Goal: Task Accomplishment & Management: Complete application form

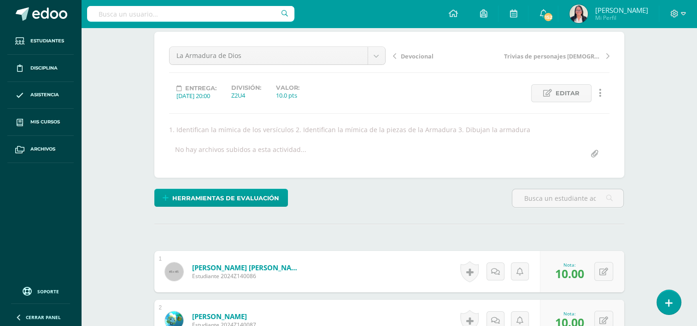
scroll to position [51, 0]
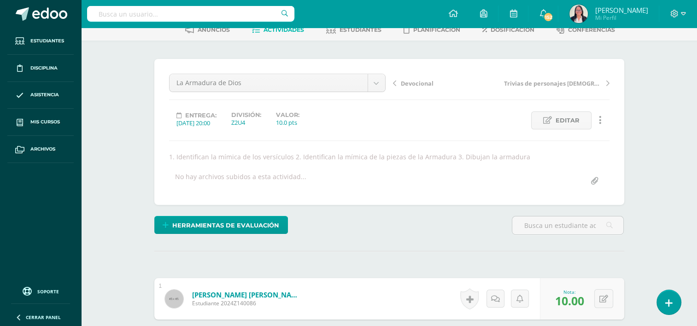
click at [293, 31] on span "Actividades" at bounding box center [284, 29] width 41 height 7
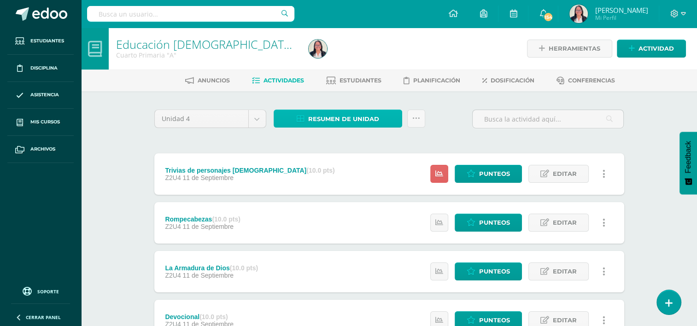
click at [321, 116] on span "Resumen de unidad" at bounding box center [343, 119] width 71 height 17
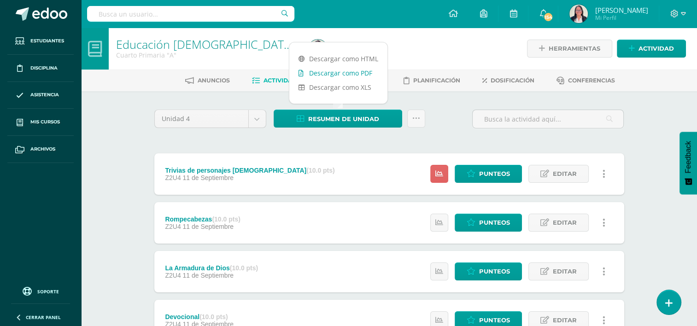
click at [334, 74] on link "Descargar como PDF" at bounding box center [338, 73] width 98 height 14
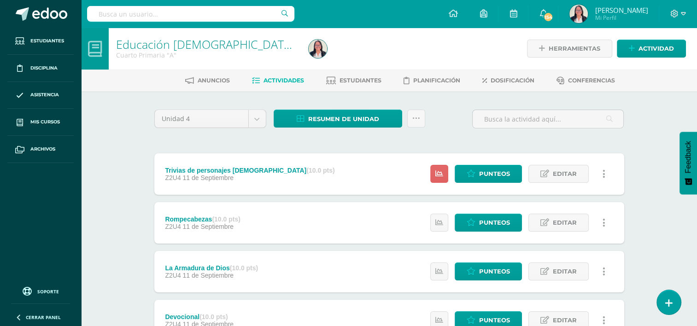
click at [209, 171] on div "Trivias de personajes bíblicos (10.0 pts)" at bounding box center [250, 170] width 170 height 7
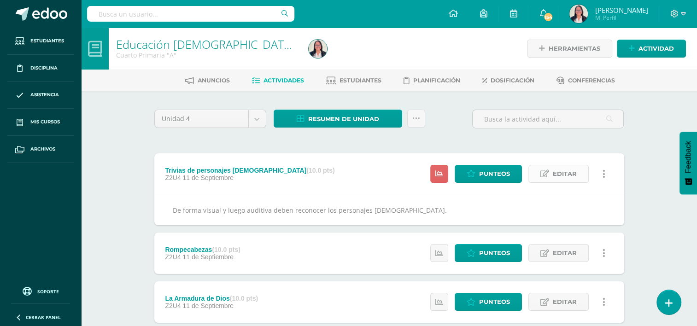
click at [573, 177] on span "Editar" at bounding box center [565, 173] width 24 height 17
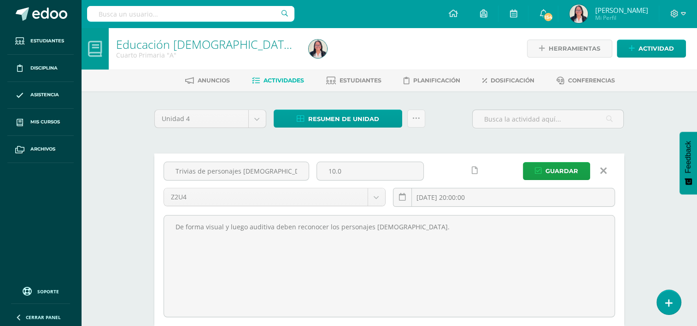
drag, startPoint x: 403, startPoint y: 225, endPoint x: 157, endPoint y: 221, distance: 246.1
click at [157, 221] on div "Trivias de personajes bíblicos 10.0 Z2U4 Evaluación Z1U4 Z2U4 2025-09-11 20:00:…" at bounding box center [389, 239] width 470 height 173
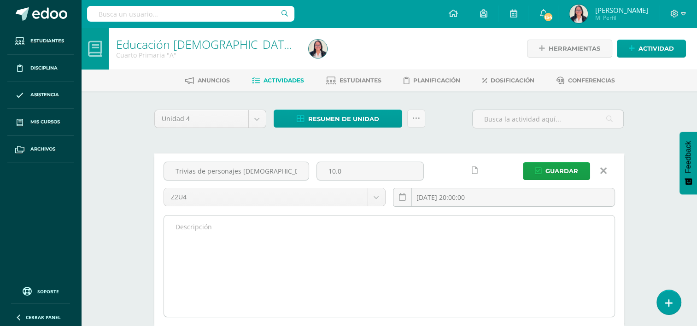
click at [298, 236] on textarea "De forma visual y luego auditiva deben reconocer los personajes bíblicos." at bounding box center [389, 266] width 451 height 101
paste textarea "De forma visual deben reconocer los personajes [DEMOGRAPHIC_DATA] a través de i…"
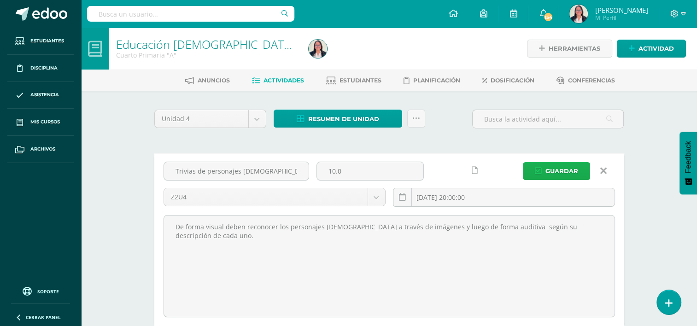
type textarea "De forma visual deben reconocer los personajes [DEMOGRAPHIC_DATA] a través de i…"
click at [568, 167] on span "Guardar" at bounding box center [562, 171] width 33 height 17
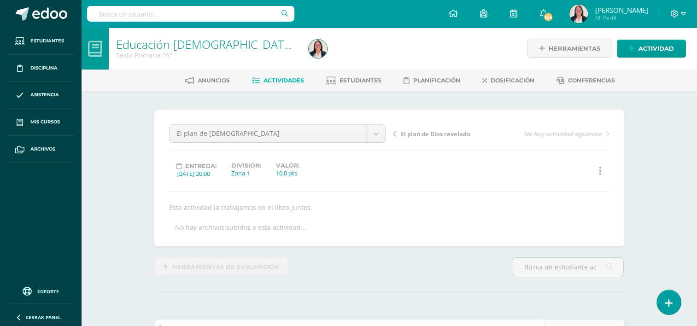
scroll to position [0, 0]
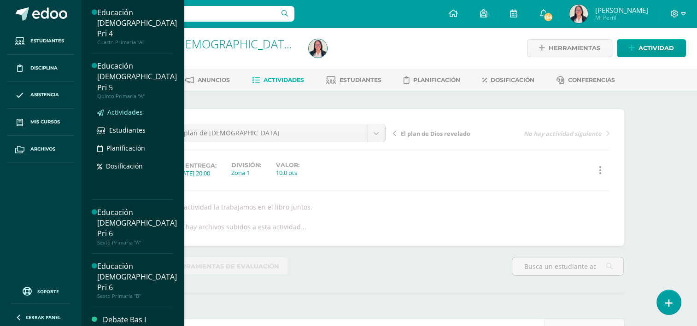
click at [133, 108] on span "Actividades" at bounding box center [124, 112] width 35 height 9
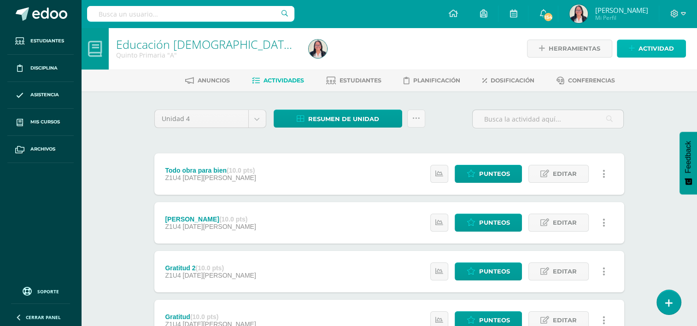
click at [645, 47] on span "Actividad" at bounding box center [656, 48] width 35 height 17
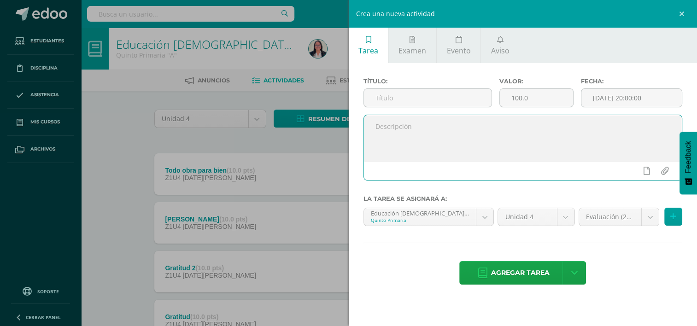
click at [442, 129] on textarea at bounding box center [523, 138] width 318 height 46
paste textarea "De forma visual y luego auditiva deben reconocer los personajes bíblicos."
click at [423, 127] on textarea "De forma visual y luego auditiva deben reconocer los personajes bíblicos." at bounding box center [523, 138] width 318 height 46
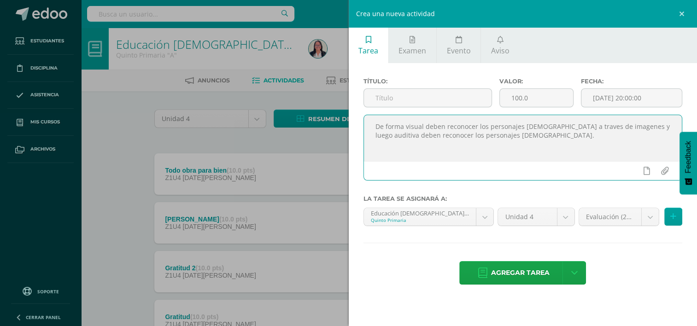
click at [636, 127] on textarea "De forma visual deben reconocer los personajes biblicos a traves de imagenes y …" at bounding box center [523, 138] width 318 height 46
click at [634, 127] on textarea "De forma visual deben reconocer los personajes biblicos a traves de imagenes y …" at bounding box center [523, 138] width 318 height 46
click at [522, 137] on textarea "De forma visual deben reconocer los personajes biblicos a traves de imagenes y …" at bounding box center [523, 138] width 318 height 46
click at [521, 135] on textarea "De forma visual deben reconocer los personajes biblicos a traves de imagenes y …" at bounding box center [523, 138] width 318 height 46
click at [503, 134] on textarea "De forma visual deben reconocer los personajes biblicos a traves de imagenes y …" at bounding box center [523, 138] width 318 height 46
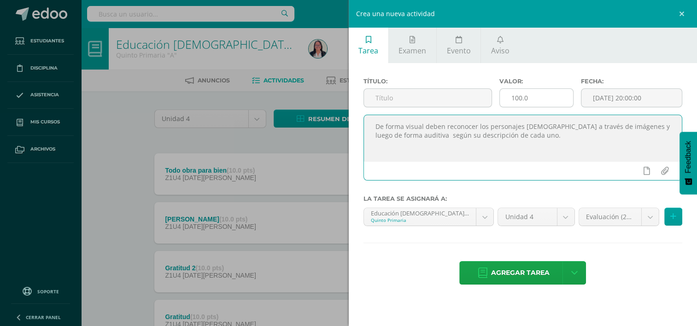
type textarea "De forma visual deben reconocer los personajes [DEMOGRAPHIC_DATA] a través de i…"
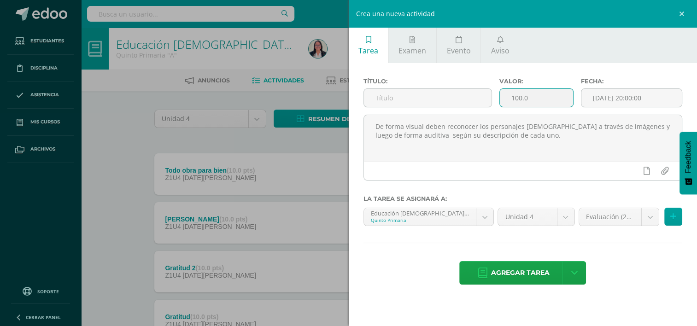
click at [553, 94] on input "100.0" at bounding box center [536, 98] width 73 height 18
type input "1"
type input "10.00"
click at [466, 93] on input "text" at bounding box center [428, 98] width 128 height 18
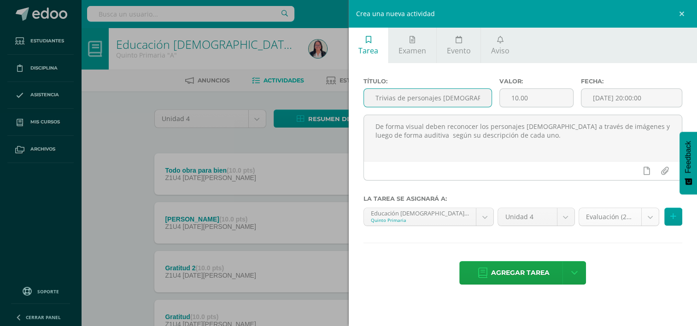
type input "Trivias de personajes [DEMOGRAPHIC_DATA]"
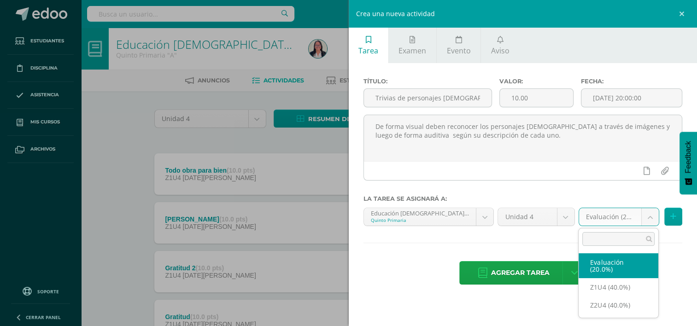
click at [650, 220] on body "Estudiantes Disciplina Asistencia Mis cursos Archivos Soporte Ayuda Reportar un…" at bounding box center [348, 201] width 697 height 403
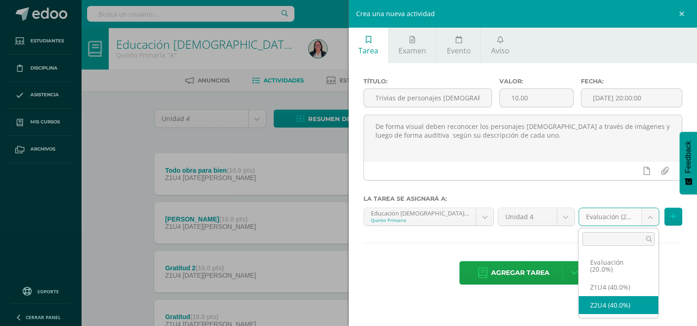
select select "30452"
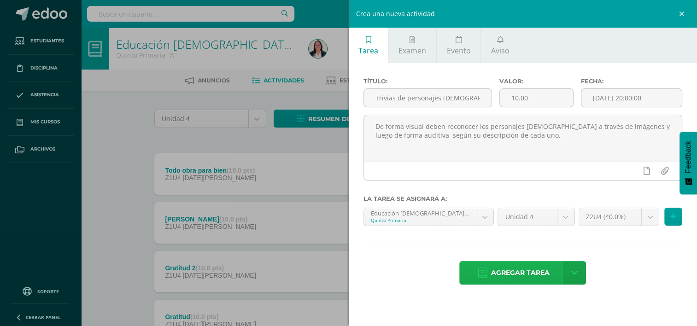
click at [518, 274] on span "Agregar tarea" at bounding box center [520, 273] width 59 height 23
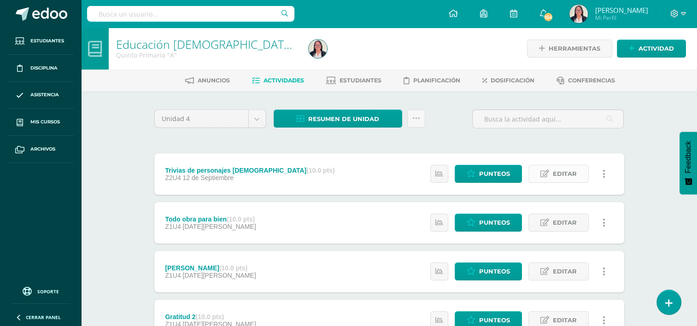
click at [566, 177] on span "Editar" at bounding box center [565, 173] width 24 height 17
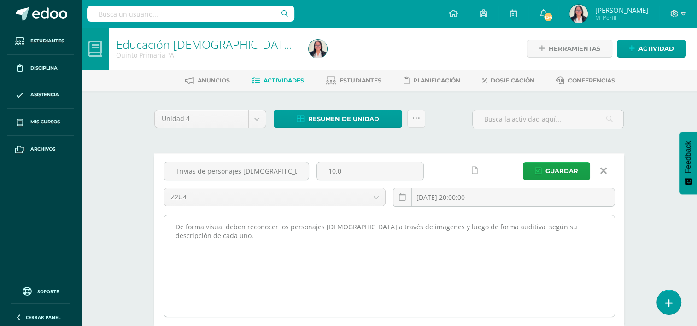
drag, startPoint x: 173, startPoint y: 225, endPoint x: 610, endPoint y: 273, distance: 439.5
click at [610, 273] on textarea "De forma visual deben reconocer los personajes bíblicos a través de imágenes y …" at bounding box center [389, 266] width 451 height 101
click at [586, 222] on textarea "De forma visual deben reconocer los personajes [DEMOGRAPHIC_DATA] a través de i…" at bounding box center [389, 266] width 451 height 101
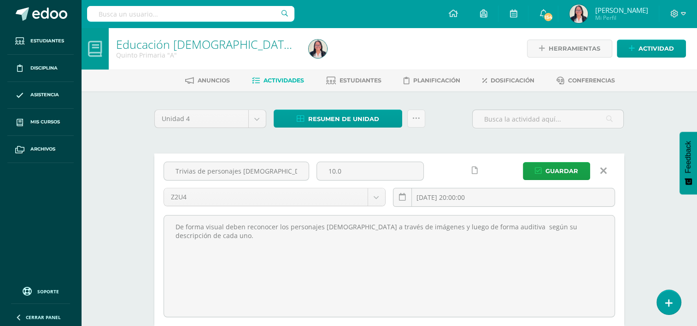
drag, startPoint x: 597, startPoint y: 225, endPoint x: 162, endPoint y: 261, distance: 436.5
click at [162, 261] on div "De forma visual deben reconocer los personajes bíblicos a través de imágenes y …" at bounding box center [389, 265] width 459 height 103
click at [660, 51] on span "Actividad" at bounding box center [656, 48] width 35 height 17
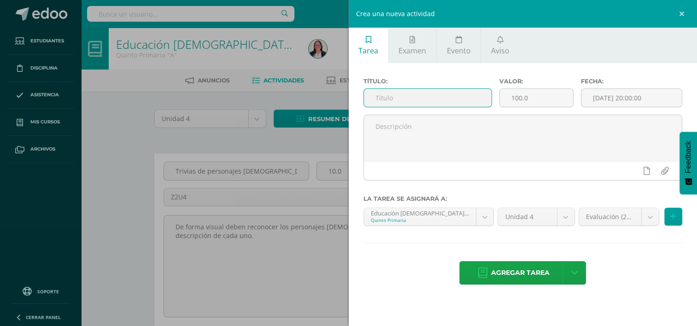
click at [432, 98] on input "text" at bounding box center [428, 98] width 128 height 18
type input "Rompecabezas"
click at [544, 96] on input "100.0" at bounding box center [536, 98] width 73 height 18
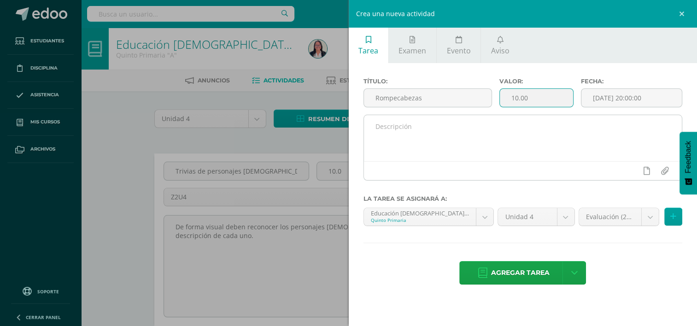
type input "10.00"
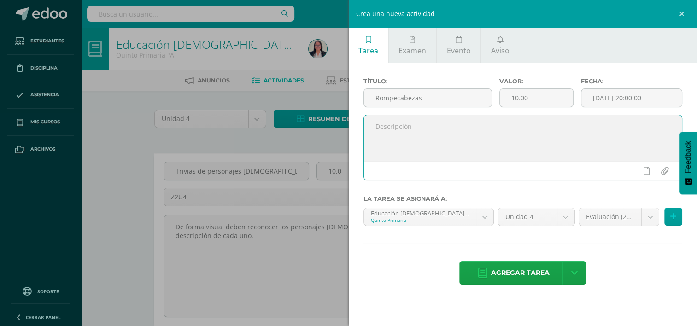
click at [547, 124] on textarea at bounding box center [523, 138] width 318 height 46
click at [410, 127] on textarea at bounding box center [523, 138] width 318 height 46
paste textarea "Escribo mi versículo favorito y hago un rompecabezas."
type textarea "Escribo mi versículo favorito y hago un rompecabezas."
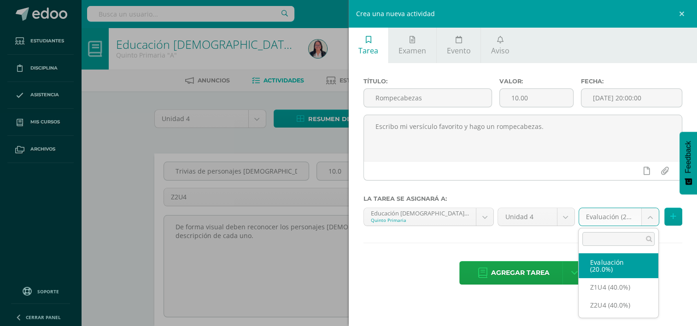
click at [649, 218] on body "Tarea asignada exitosamente Estudiantes Disciplina Asistencia Mis cursos Archiv…" at bounding box center [348, 291] width 697 height 583
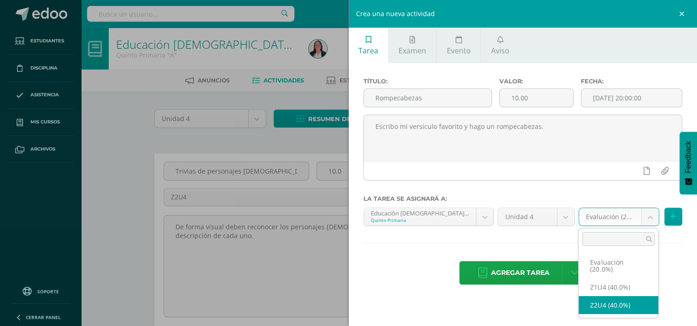
select select "30452"
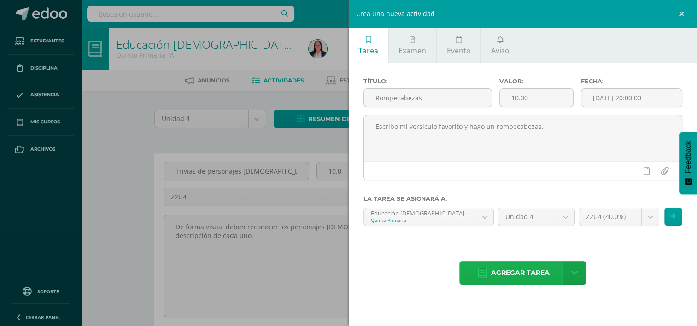
click at [528, 274] on span "Agregar tarea" at bounding box center [520, 273] width 59 height 23
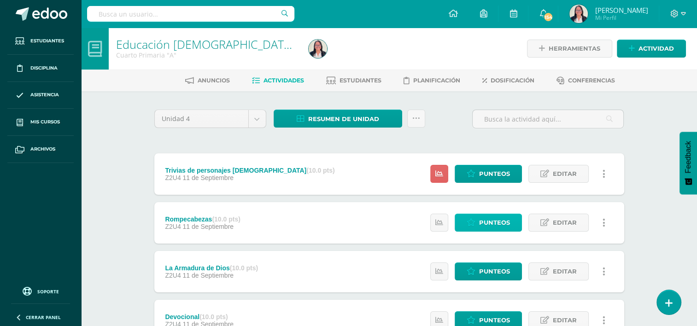
click at [503, 225] on span "Punteos" at bounding box center [494, 222] width 31 height 17
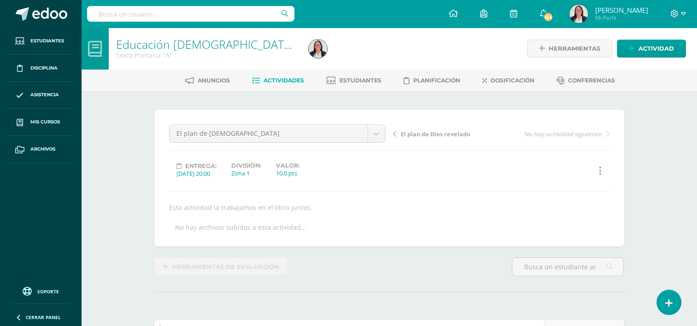
scroll to position [0, 0]
click at [671, 49] on span "Actividad" at bounding box center [656, 48] width 35 height 17
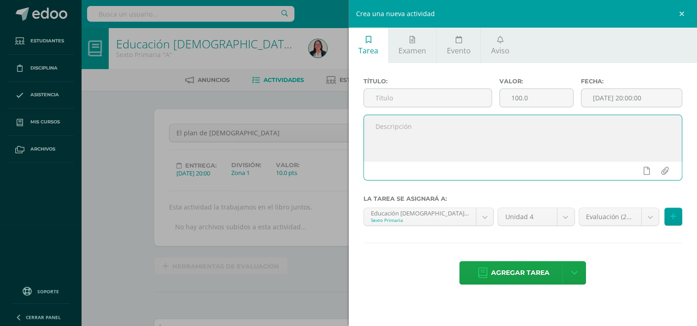
click at [415, 127] on textarea at bounding box center [523, 138] width 318 height 46
paste textarea "De forma visual deben reconocer los personajes [DEMOGRAPHIC_DATA] a través de i…"
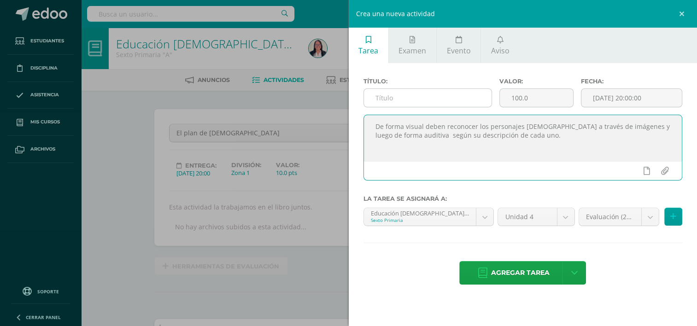
type textarea "De forma visual deben reconocer los personajes [DEMOGRAPHIC_DATA] a través de i…"
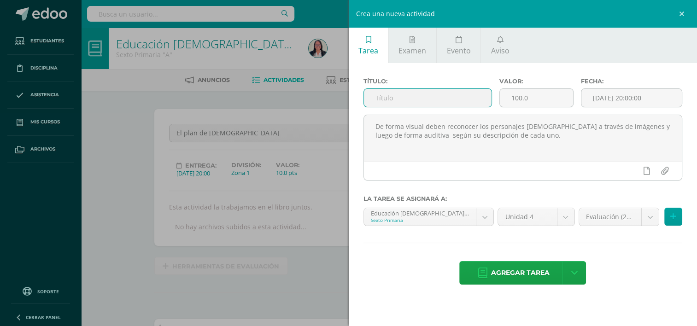
click at [420, 96] on input "text" at bounding box center [428, 98] width 128 height 18
type input "t"
type input "Trivias de personajes [DEMOGRAPHIC_DATA]"
click at [536, 96] on input "100.0" at bounding box center [536, 98] width 73 height 18
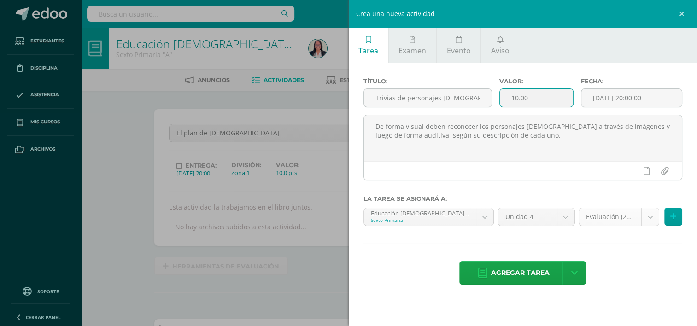
type input "10.00"
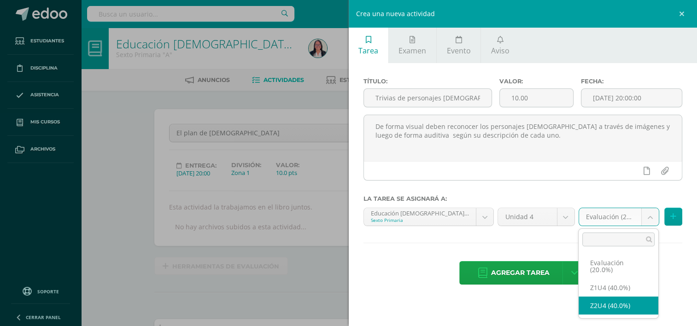
select select "14290"
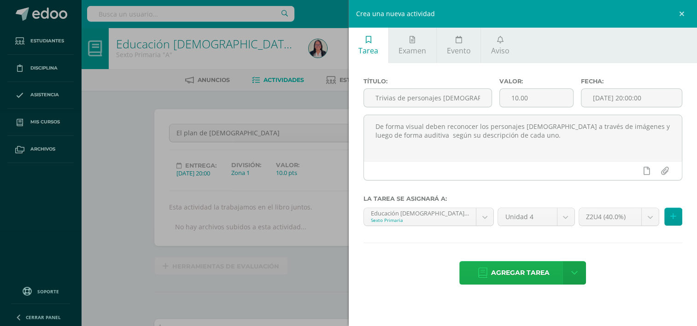
click at [512, 275] on span "Agregar tarea" at bounding box center [520, 273] width 59 height 23
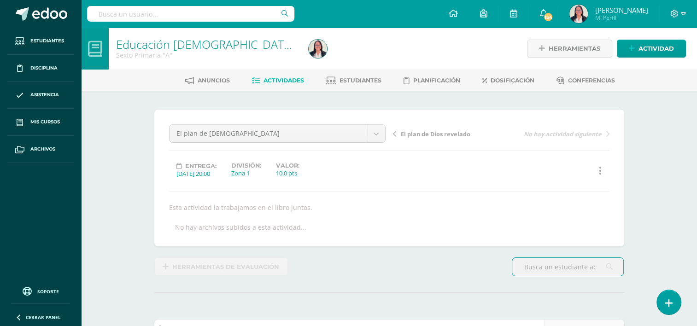
scroll to position [0, 0]
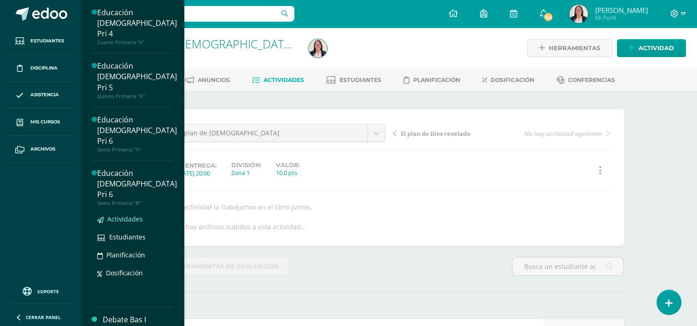
click at [139, 215] on span "Actividades" at bounding box center [124, 219] width 35 height 9
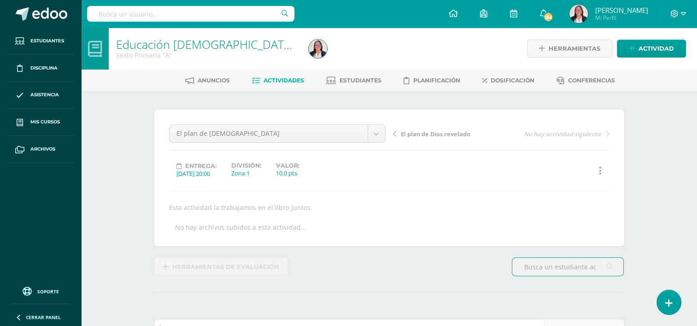
scroll to position [0, 0]
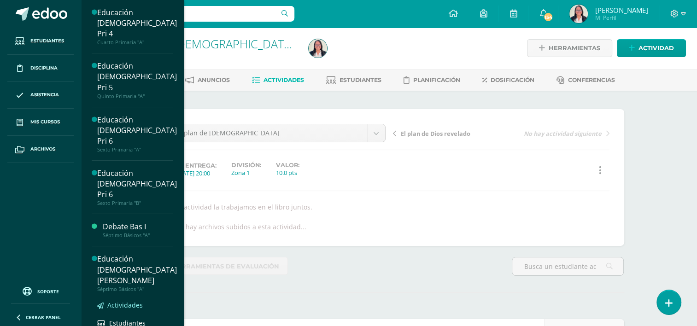
click at [129, 301] on span "Actividades" at bounding box center [124, 305] width 35 height 9
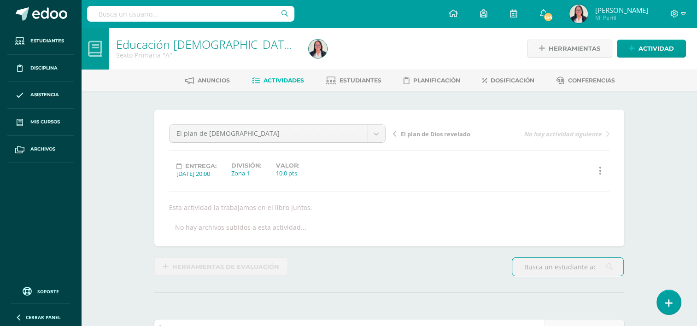
scroll to position [0, 0]
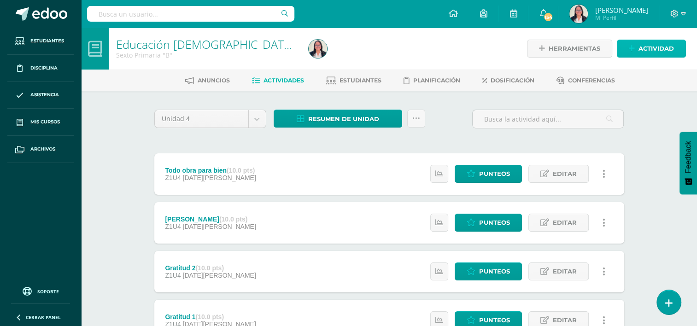
click at [648, 50] on span "Actividad" at bounding box center [656, 48] width 35 height 17
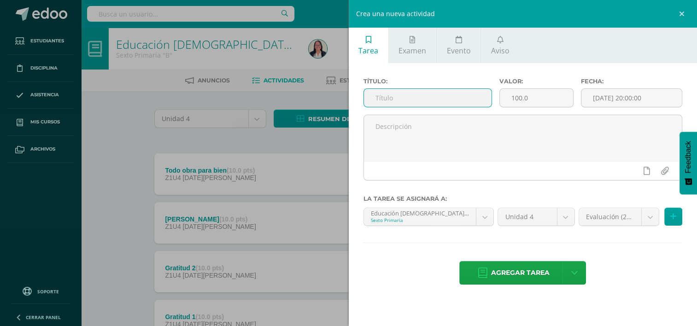
click at [465, 101] on input "text" at bounding box center [428, 98] width 128 height 18
type input "t"
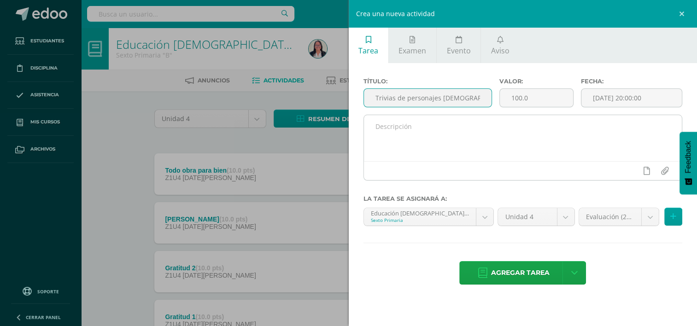
type input "Trivias de personajes bíblicos"
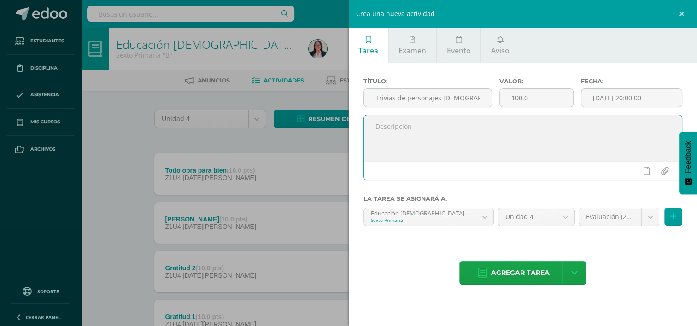
click at [457, 121] on textarea at bounding box center [523, 138] width 318 height 46
paste textarea "De forma visual deben reconocer los personajes bíblicos a través de imágenes y …"
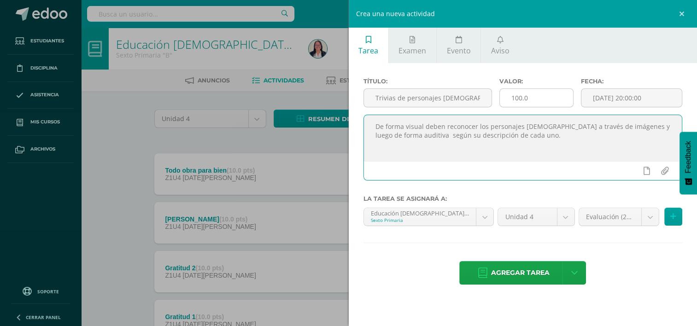
type textarea "De forma visual deben reconocer los personajes bíblicos a través de imágenes y …"
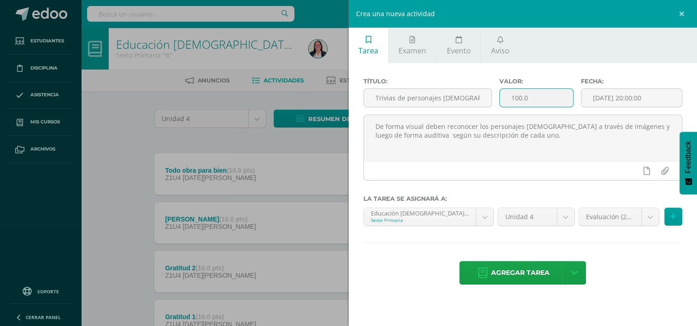
click at [559, 98] on input "100.0" at bounding box center [536, 98] width 73 height 18
type input "10.00"
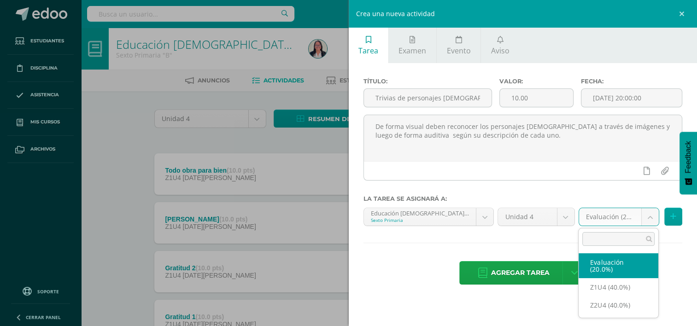
click at [649, 214] on body "Estudiantes Disciplina Asistencia Mis cursos Archivos Soporte Ayuda Reportar un…" at bounding box center [348, 201] width 697 height 403
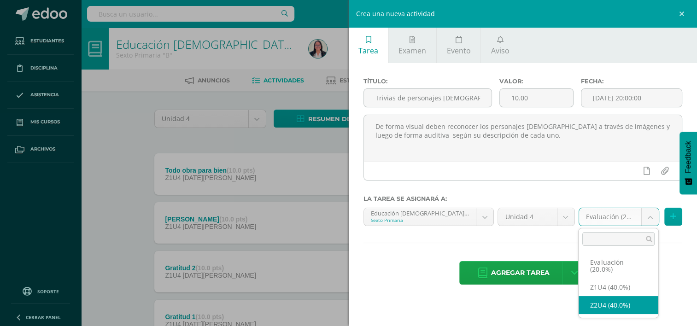
select select "30458"
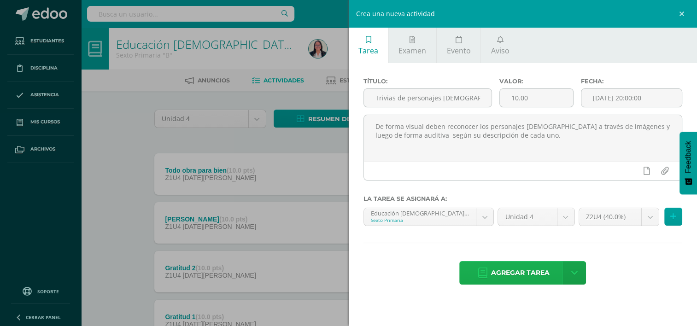
click at [539, 277] on span "Agregar tarea" at bounding box center [520, 273] width 59 height 23
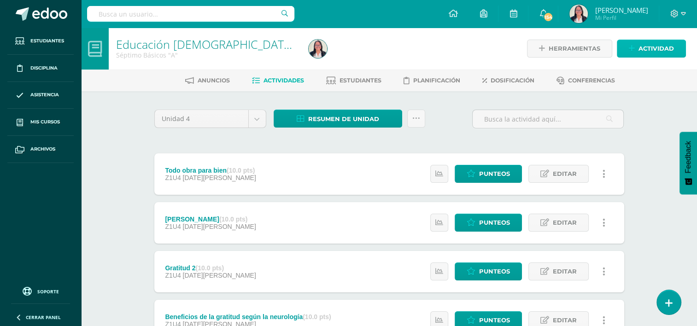
click at [666, 52] on span "Actividad" at bounding box center [656, 48] width 35 height 17
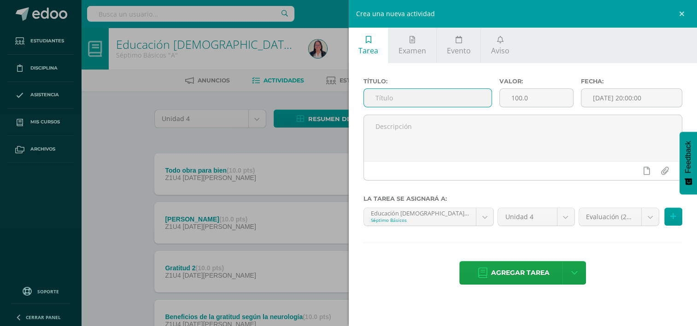
click at [465, 93] on input "text" at bounding box center [428, 98] width 128 height 18
type input "Trivias de personajes bíblicos"
click at [531, 96] on input "100.0" at bounding box center [536, 98] width 73 height 18
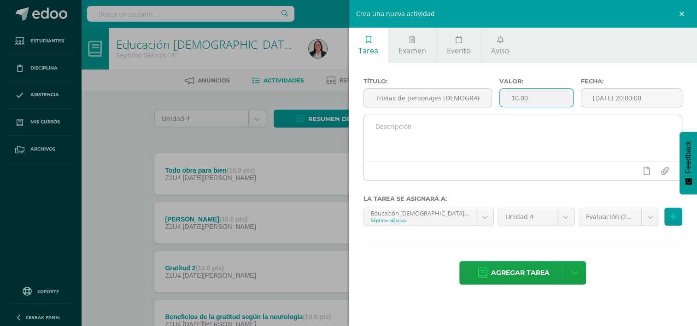
type input "10.00"
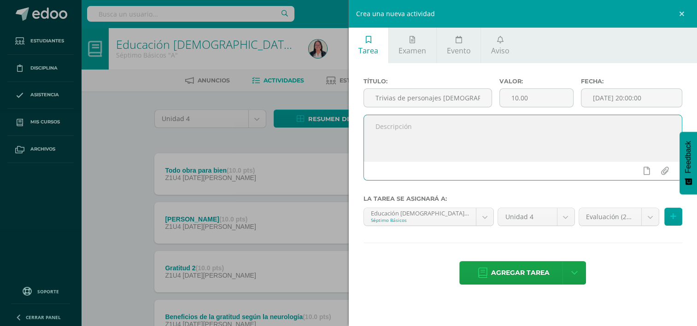
click at [555, 135] on textarea at bounding box center [523, 138] width 318 height 46
paste textarea "De forma visual deben reconocer los personajes bíblicos a través de imágenes y …"
type textarea "De forma visual deben reconocer los personajes bíblicos a través de imágenes y …"
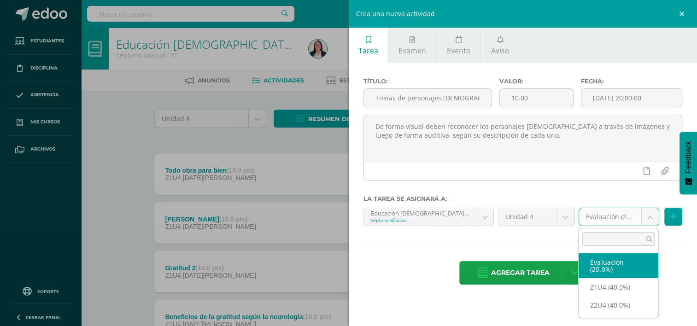
click at [650, 217] on body "Estudiantes Disciplina Asistencia Mis cursos Archivos Soporte Ayuda Reportar un…" at bounding box center [348, 201] width 697 height 403
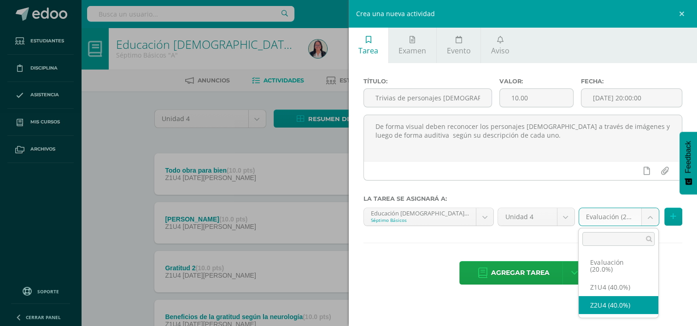
select select "30464"
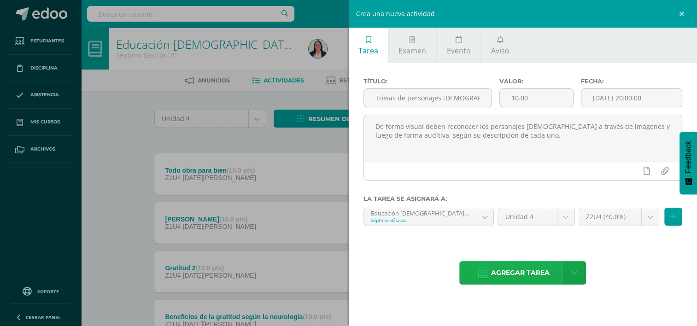
click at [518, 273] on span "Agregar tarea" at bounding box center [520, 273] width 59 height 23
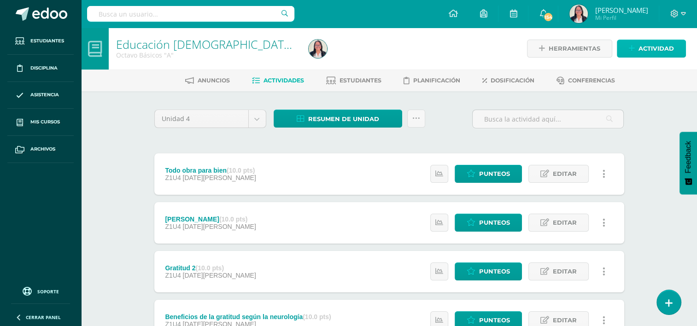
click at [655, 47] on span "Actividad" at bounding box center [656, 48] width 35 height 17
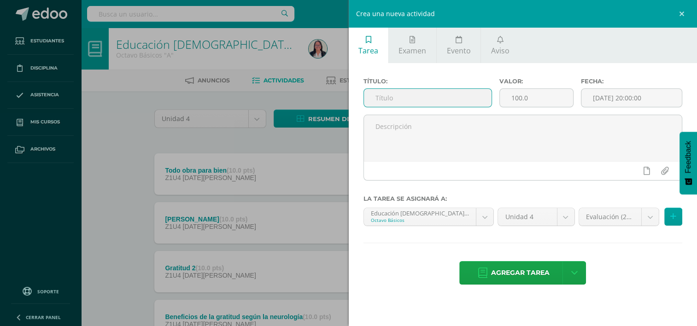
click at [485, 96] on input "text" at bounding box center [428, 98] width 128 height 18
type input "Trivias de personajes biblicos"
click at [551, 101] on input "100.0" at bounding box center [536, 98] width 73 height 18
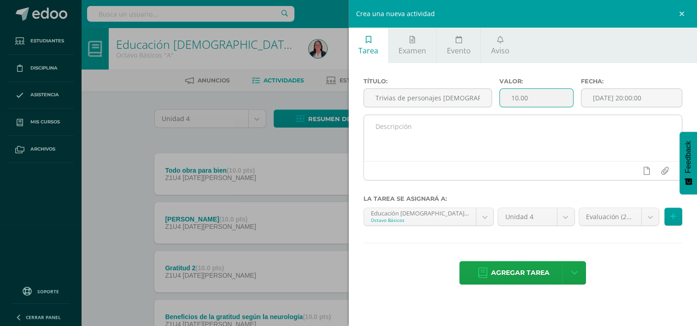
type input "10.00"
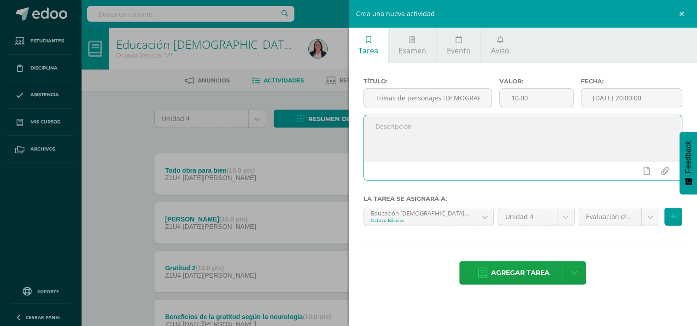
click at [566, 130] on textarea at bounding box center [523, 138] width 318 height 46
paste textarea "De forma visual deben reconocer los personajes [DEMOGRAPHIC_DATA] a través de i…"
type textarea "De forma visual deben reconocer los personajes [DEMOGRAPHIC_DATA] a través de i…"
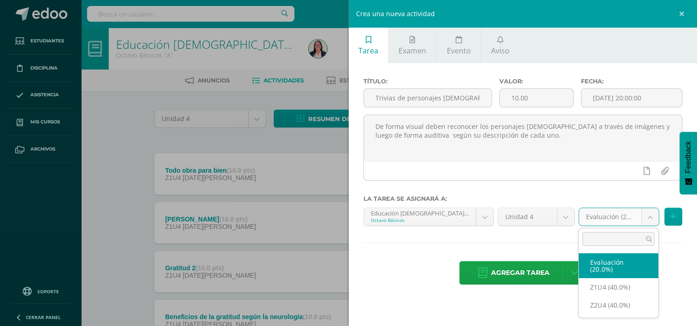
click at [649, 216] on body "Estudiantes Disciplina Asistencia Mis cursos Archivos Soporte Ayuda Reportar un…" at bounding box center [348, 201] width 697 height 403
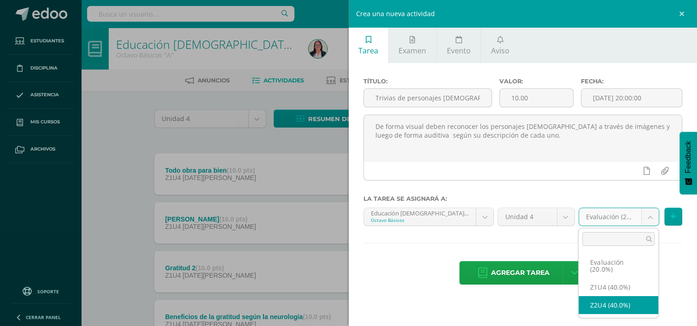
select select "30470"
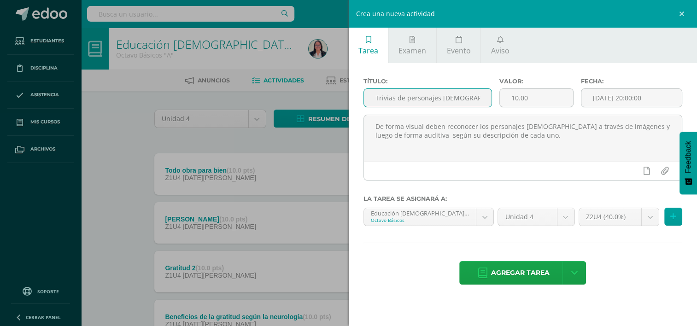
click at [446, 97] on input "Trivias de personajes biblicos" at bounding box center [428, 98] width 128 height 18
type input "Trivias de personajes [DEMOGRAPHIC_DATA]"
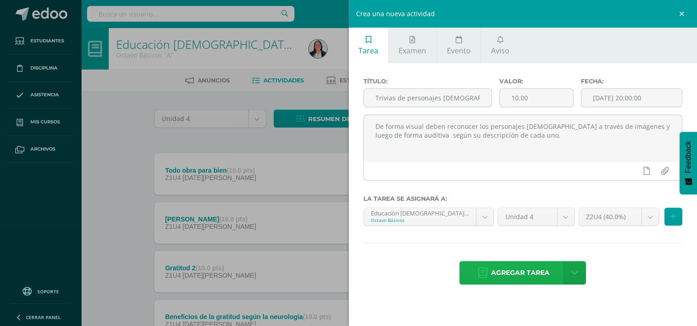
click at [498, 270] on span "Agregar tarea" at bounding box center [520, 273] width 59 height 23
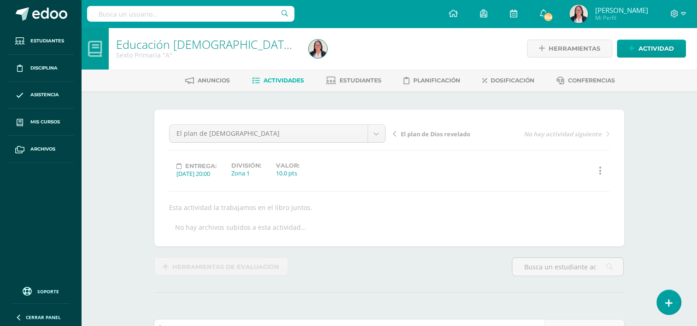
scroll to position [0, 0]
click at [281, 81] on span "Actividades" at bounding box center [284, 80] width 41 height 7
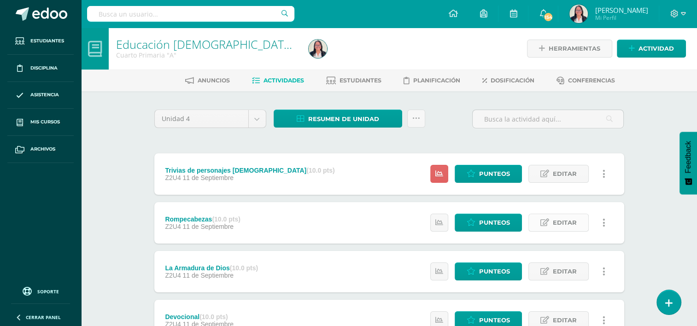
click at [560, 227] on span "Editar" at bounding box center [565, 222] width 24 height 17
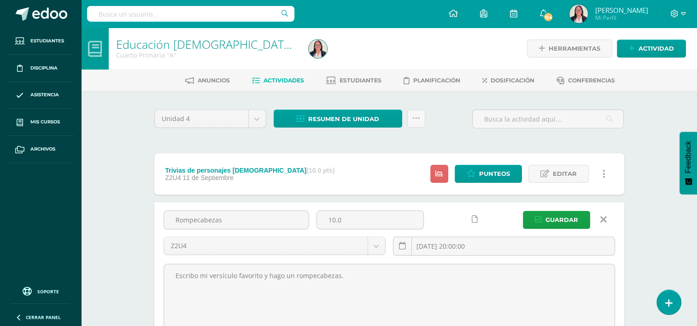
drag, startPoint x: 343, startPoint y: 275, endPoint x: 161, endPoint y: 273, distance: 182.5
click at [161, 273] on div "Escribo mi versículo favorito y hago un rompecabezas." at bounding box center [389, 314] width 459 height 103
click at [282, 80] on span "Actividades" at bounding box center [284, 80] width 41 height 7
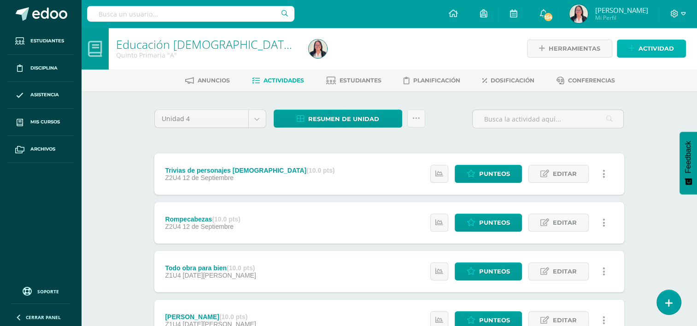
click at [667, 48] on span "Actividad" at bounding box center [656, 48] width 35 height 17
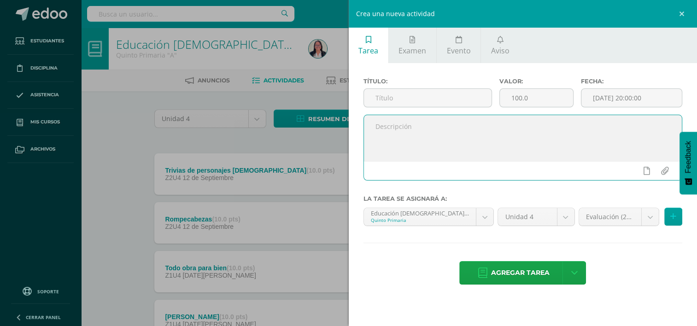
click at [417, 134] on textarea at bounding box center [523, 138] width 318 height 46
paste textarea "1. Identifican la mímica de los versículos 2. Identifican la mímica de la pieza…"
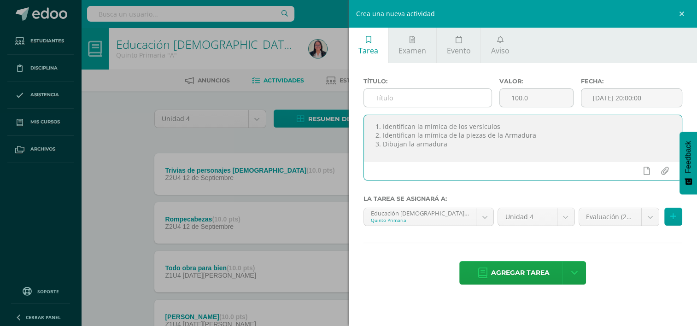
type textarea "1. Identifican la mímica de los versículos 2. Identifican la mímica de la pieza…"
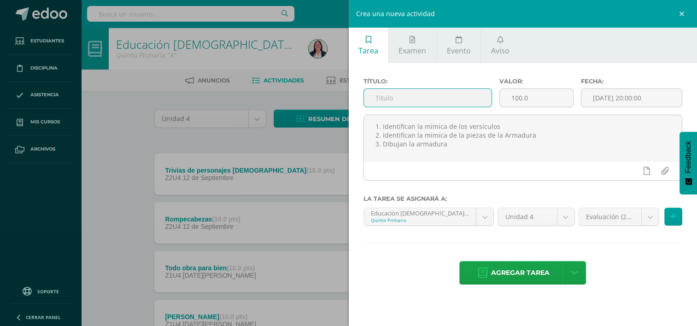
click at [423, 100] on input "text" at bounding box center [428, 98] width 128 height 18
type input "La armadura de Dios"
click at [528, 98] on input "100.0" at bounding box center [536, 98] width 73 height 18
type input "10.00"
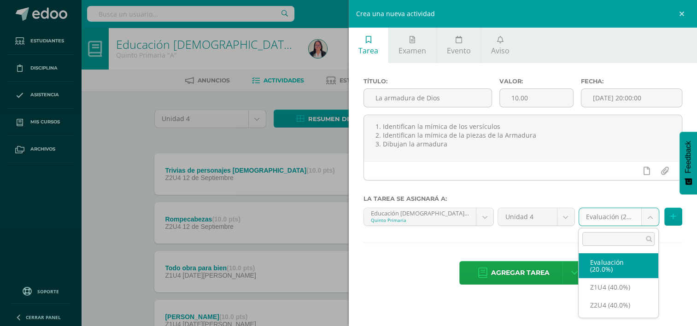
click at [651, 219] on body "Tarea asignada exitosamente Estudiantes Disciplina Asistencia Mis cursos Archiv…" at bounding box center [348, 250] width 697 height 501
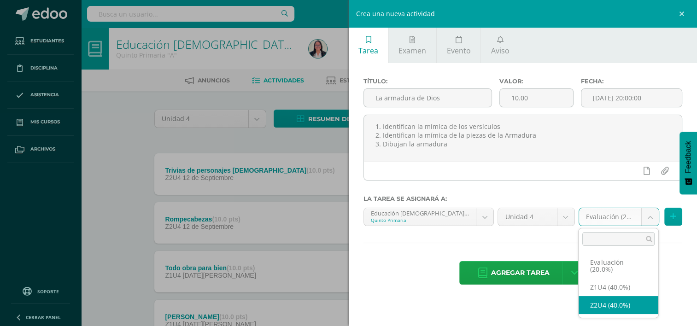
select select "30452"
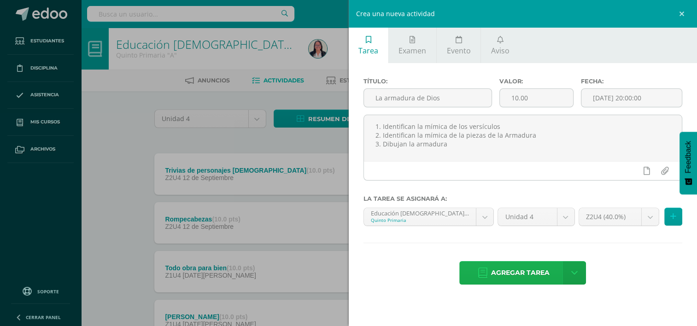
click at [548, 278] on span "Agregar tarea" at bounding box center [520, 273] width 59 height 23
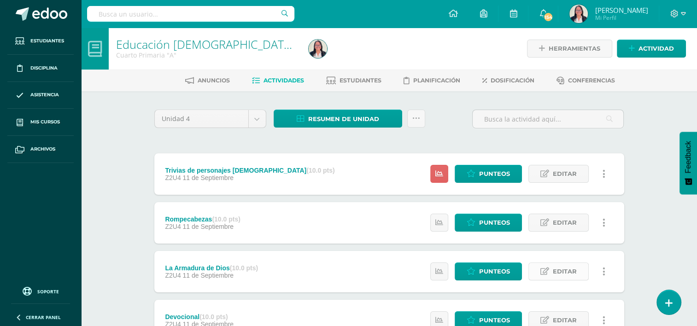
click at [561, 273] on span "Editar" at bounding box center [565, 271] width 24 height 17
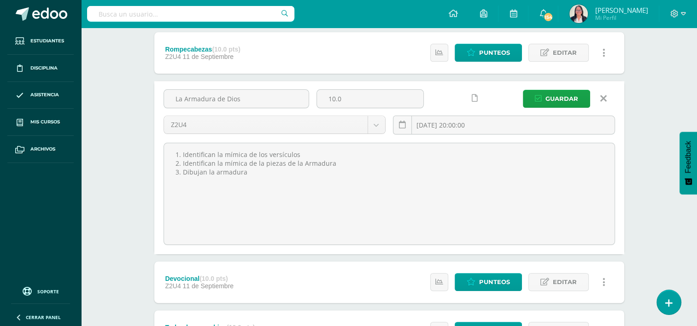
scroll to position [168, 0]
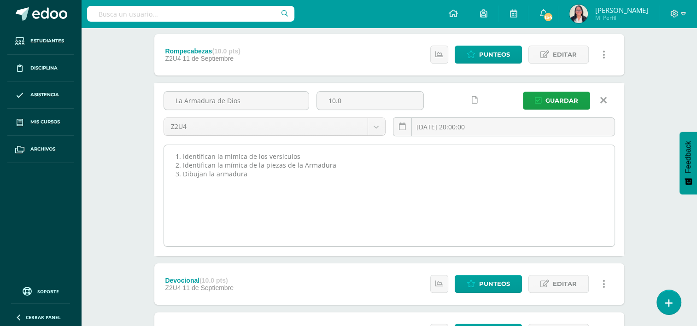
drag, startPoint x: 175, startPoint y: 151, endPoint x: 348, endPoint y: 180, distance: 175.6
click at [348, 180] on textarea "1. Identifican la mímica de los versículos 2. Identifican la mímica de la pieza…" at bounding box center [389, 195] width 451 height 101
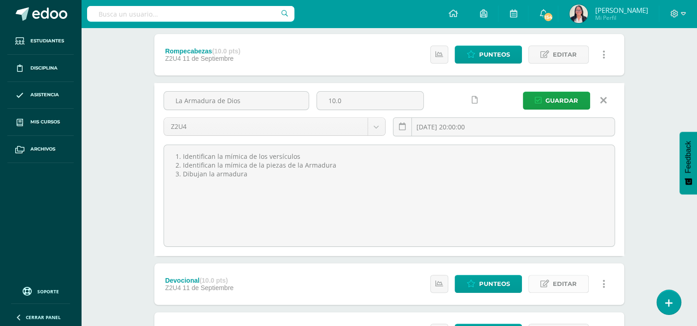
click at [555, 283] on span "Editar" at bounding box center [565, 284] width 24 height 17
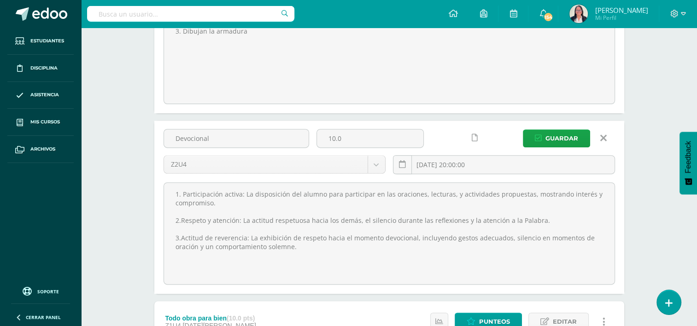
scroll to position [376, 0]
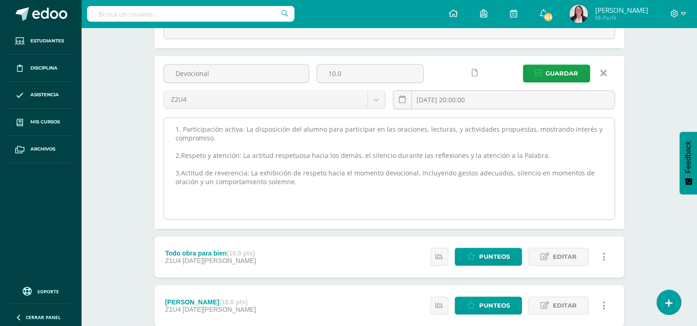
drag, startPoint x: 173, startPoint y: 124, endPoint x: 294, endPoint y: 212, distance: 148.8
click at [294, 212] on textarea "1. Participación activa: La disposición del alumno para participar en las oraci…" at bounding box center [389, 168] width 451 height 101
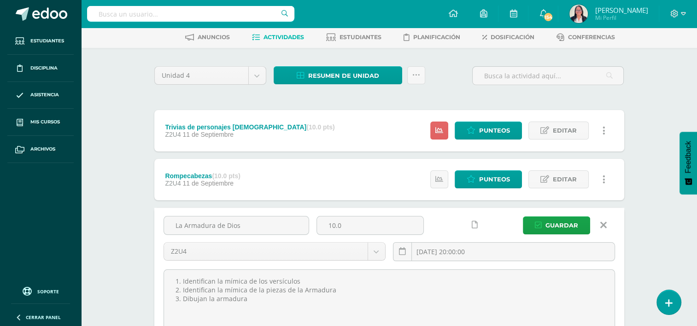
scroll to position [51, 0]
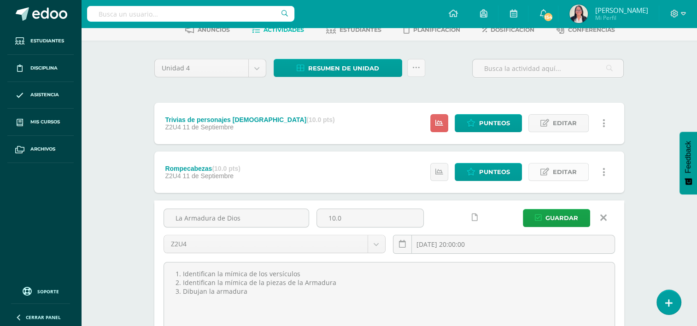
click at [557, 171] on span "Editar" at bounding box center [565, 172] width 24 height 17
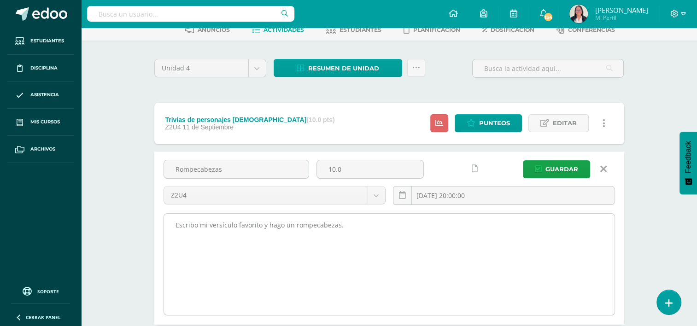
click at [362, 224] on textarea "Escribo mi versículo favorito y hago un rompecabezas." at bounding box center [389, 264] width 451 height 101
type textarea "E"
click at [359, 240] on textarea "Escribo mi versículo favorito y hago un rompecabezas." at bounding box center [389, 264] width 451 height 101
paste textarea "Escribo mi versículo favorito, hago un rompecabezas y menciono el momento de mi…"
click at [260, 223] on textarea "Escribo mi versículo favorito y hago un rompecabezas." at bounding box center [389, 264] width 451 height 101
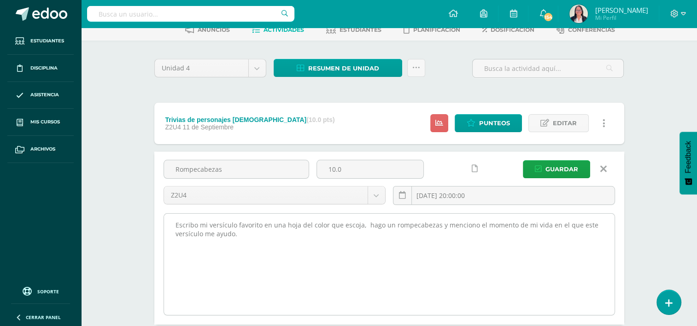
click at [434, 224] on textarea "Escribo mi versículo favorito y hago un rompecabezas." at bounding box center [389, 264] width 451 height 101
drag, startPoint x: 268, startPoint y: 234, endPoint x: 172, endPoint y: 220, distance: 96.9
click at [172, 220] on textarea "Escribo mi versículo favorito y hago un rompecabezas." at bounding box center [389, 264] width 451 height 101
click at [190, 225] on textarea "Escribo mi versículo favorito y hago un rompecabezas." at bounding box center [389, 264] width 451 height 101
drag, startPoint x: 265, startPoint y: 232, endPoint x: 164, endPoint y: 224, distance: 101.7
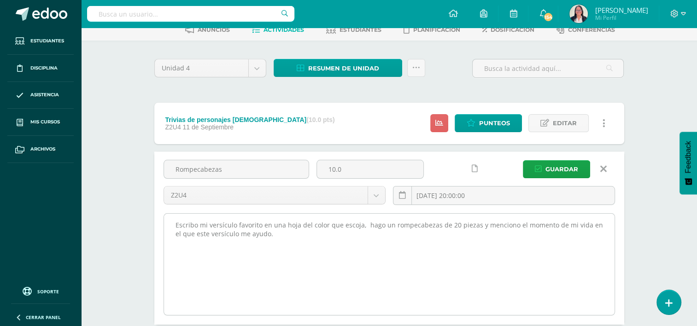
click at [164, 224] on textarea "Escribo mi versículo favorito y hago un rompecabezas." at bounding box center [389, 264] width 451 height 101
click at [195, 231] on textarea "Escribo mi versículo favorito y hago un rompecabezas." at bounding box center [389, 264] width 451 height 101
drag, startPoint x: 270, startPoint y: 233, endPoint x: 163, endPoint y: 224, distance: 107.3
click at [164, 224] on div "Escribo mi versículo favorito y hago un rompecabezas." at bounding box center [390, 264] width 452 height 102
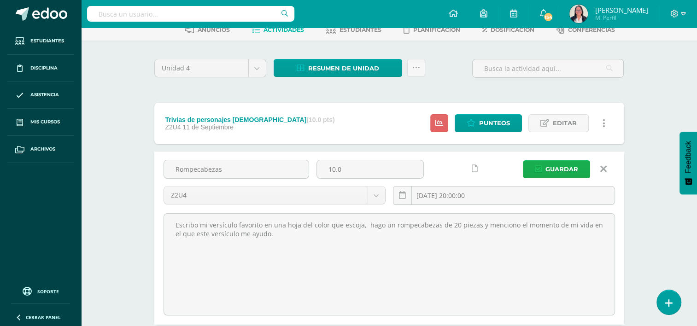
type textarea "Escribo mi versículo favorito en una hoja del color que escoja, hago un rompeca…"
click at [559, 167] on span "Guardar" at bounding box center [562, 169] width 33 height 17
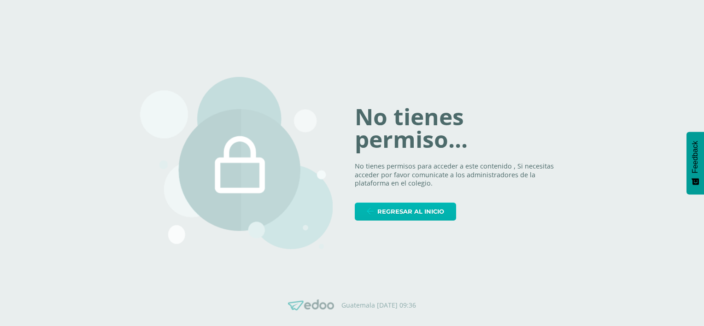
click at [400, 211] on span "Regresar al inicio" at bounding box center [410, 211] width 67 height 17
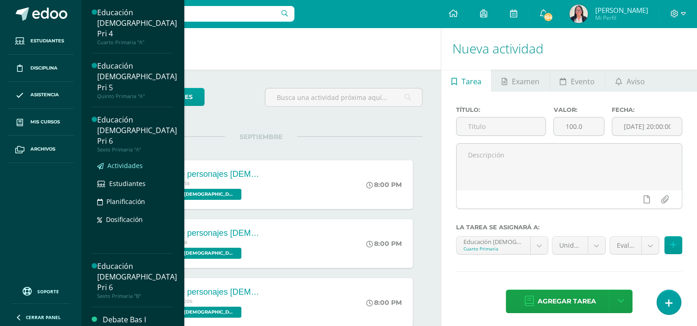
click at [124, 161] on span "Actividades" at bounding box center [124, 165] width 35 height 9
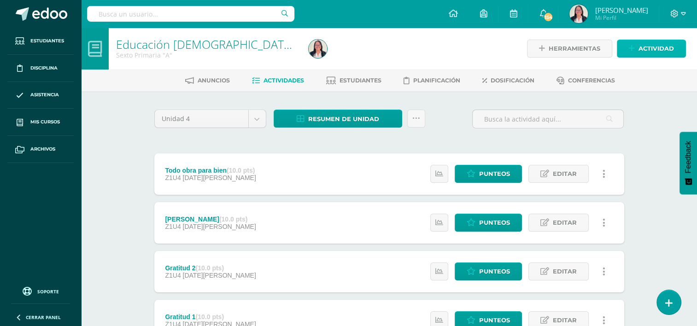
click at [645, 48] on span "Actividad" at bounding box center [656, 48] width 35 height 17
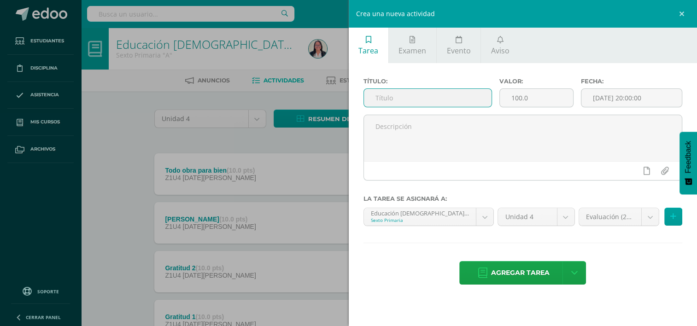
click at [409, 102] on input "text" at bounding box center [428, 98] width 128 height 18
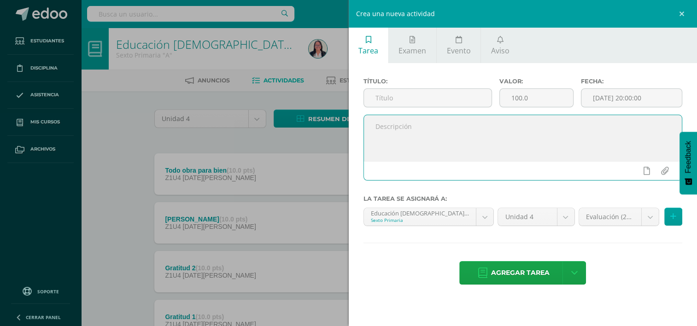
click at [410, 124] on textarea at bounding box center [523, 138] width 318 height 46
paste textarea "Loremipsu dolorsitam, consec adip. Elitsed Doei tem in utlaboree d magn aliqu e…"
type textarea "Loremipsu dolorsitam, consec adip. Elitsed Doei tem in utlaboree d magn aliqu e…"
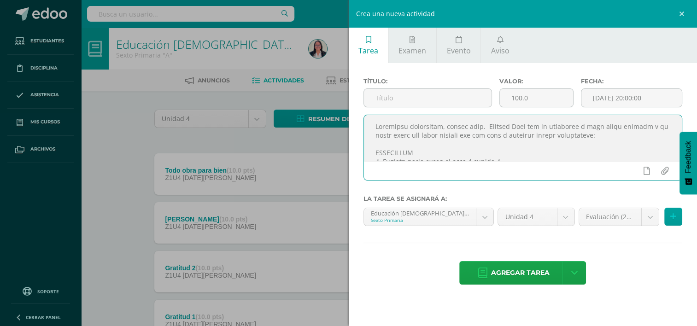
drag, startPoint x: 513, startPoint y: 154, endPoint x: 339, endPoint y: 49, distance: 203.0
click at [339, 49] on div "Crea una nueva actividad Tarea Examen Evento Aviso Título: Valor: 100.0 Fecha: …" at bounding box center [348, 163] width 697 height 326
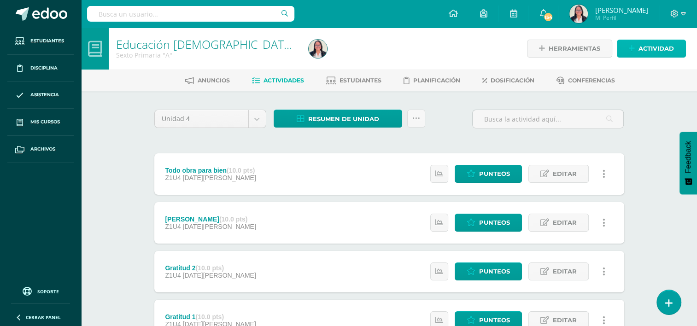
click at [667, 48] on span "Actividad" at bounding box center [656, 48] width 35 height 17
click at [655, 50] on span "Actividad" at bounding box center [656, 48] width 35 height 17
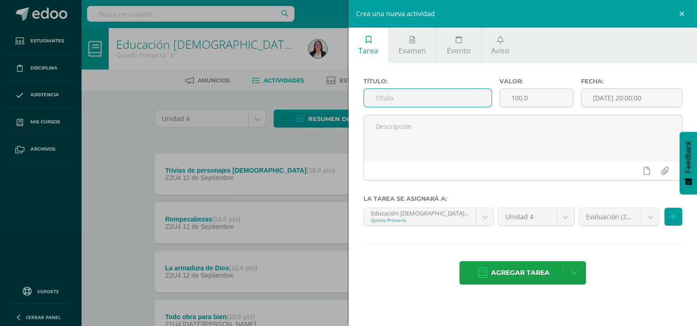
click at [477, 98] on input "text" at bounding box center [428, 98] width 128 height 18
type input "d"
type input "Devocional"
click at [560, 100] on input "100.0" at bounding box center [536, 98] width 73 height 18
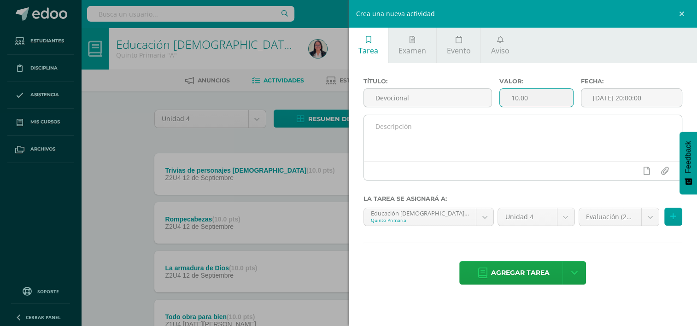
type input "10.00"
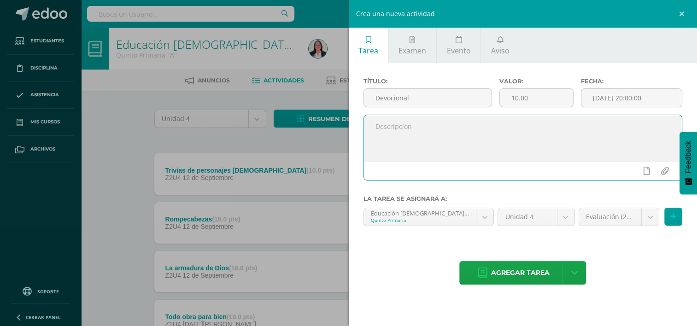
click at [573, 133] on textarea at bounding box center [523, 138] width 318 height 46
paste textarea "1. Participación activa: La disposición del alumno para participar en las oraci…"
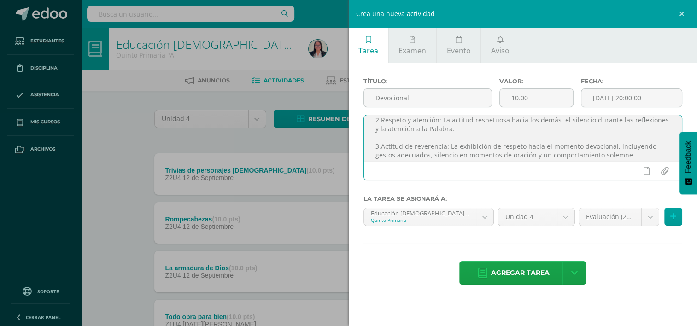
scroll to position [39, 0]
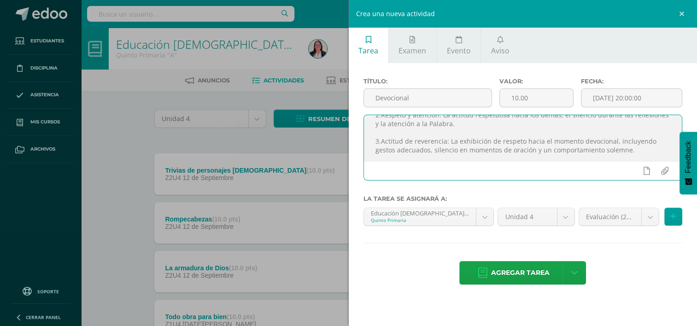
drag, startPoint x: 630, startPoint y: 159, endPoint x: 365, endPoint y: 142, distance: 266.0
click at [365, 142] on textarea "1. Participación activa: La disposición del alumno para participar en las oraci…" at bounding box center [523, 138] width 318 height 46
type textarea "1. Participación activa: La disposición del alumno para participar en las oraci…"
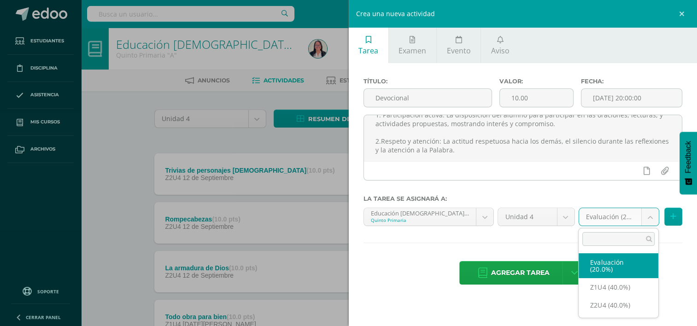
click at [649, 212] on body "Tarea asignada exitosamente Estudiantes Disciplina Asistencia Mis cursos Archiv…" at bounding box center [348, 274] width 697 height 549
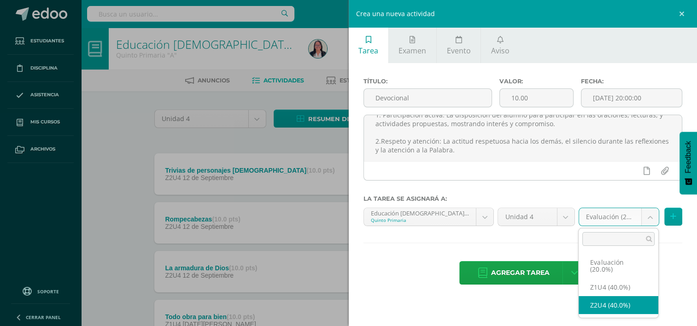
select select "30452"
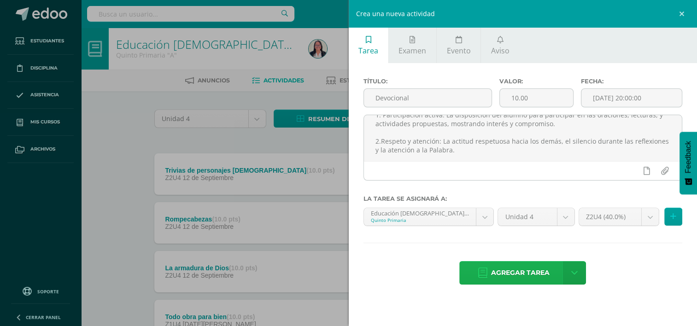
click at [534, 279] on span "Agregar tarea" at bounding box center [520, 273] width 59 height 23
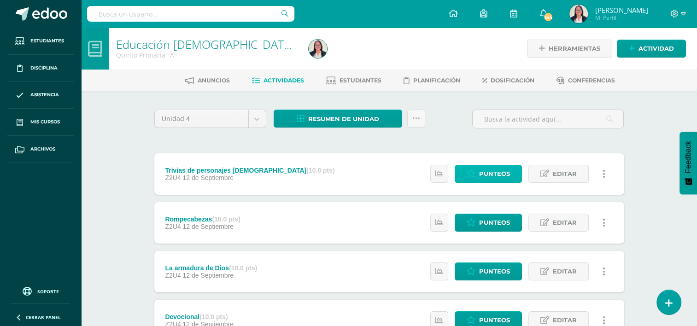
click at [501, 179] on span "Punteos" at bounding box center [494, 173] width 31 height 17
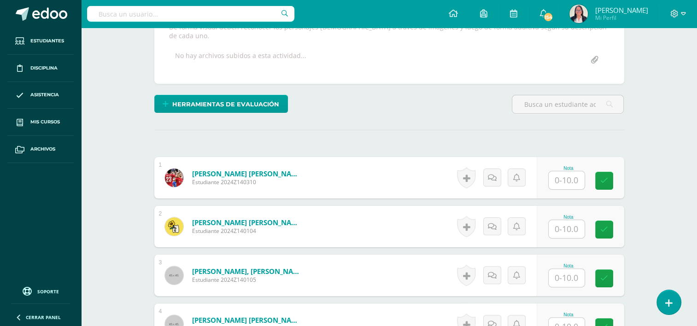
scroll to position [202, 0]
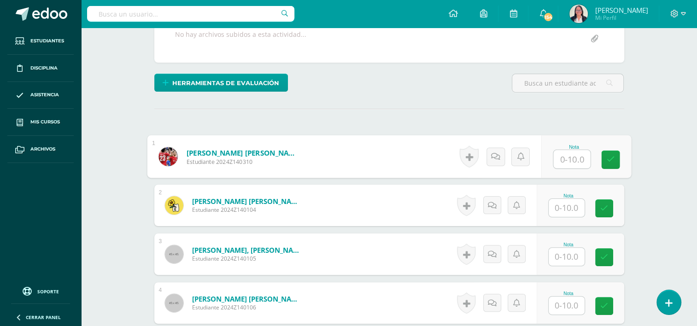
click at [567, 150] on input "text" at bounding box center [571, 159] width 37 height 18
type input "10"
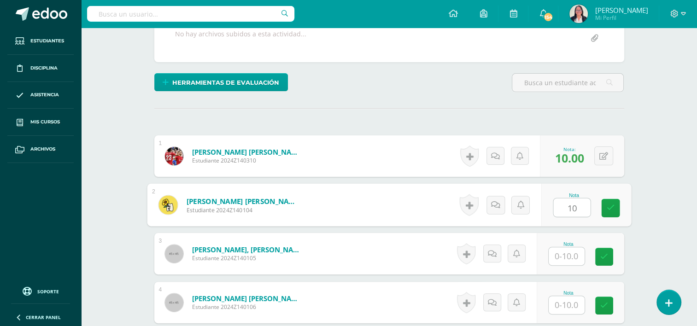
type input "10"
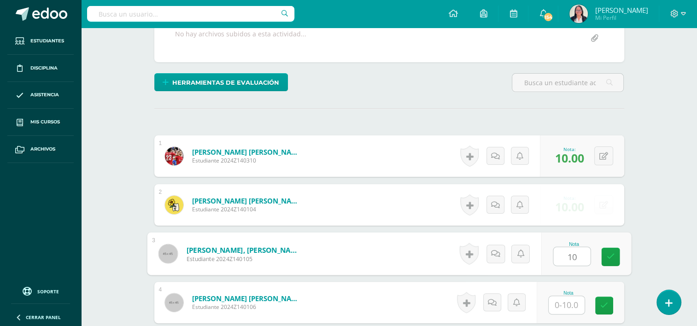
type input "10"
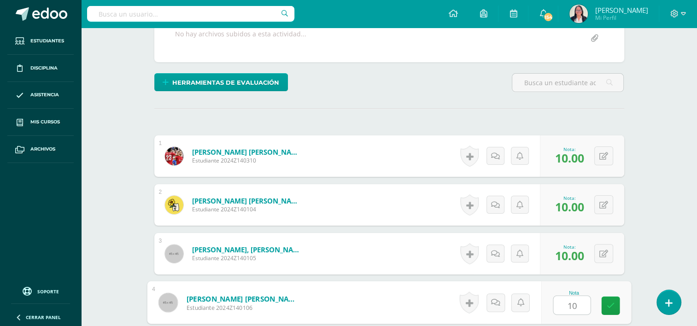
type input "10"
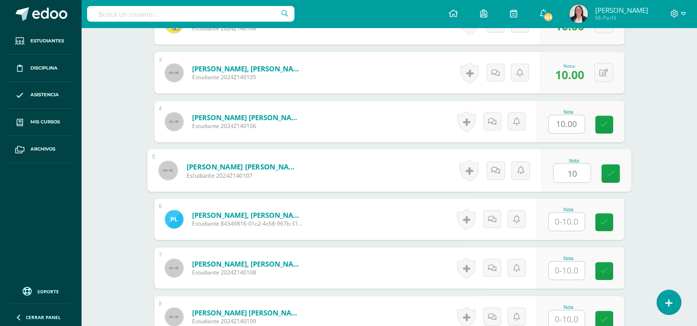
type input "10"
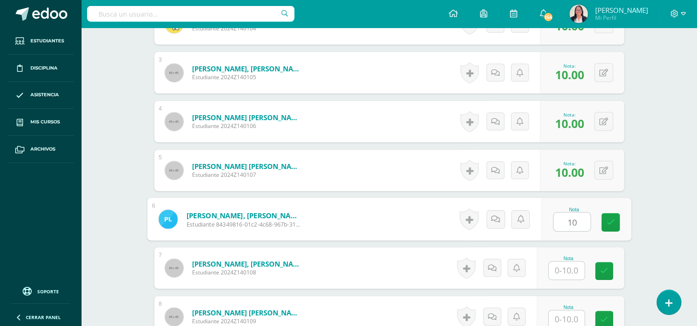
type input "10"
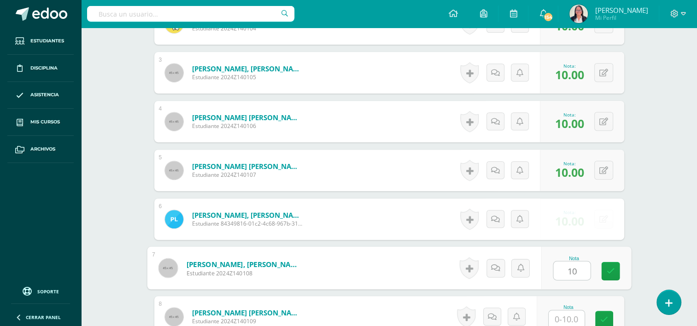
type input "10"
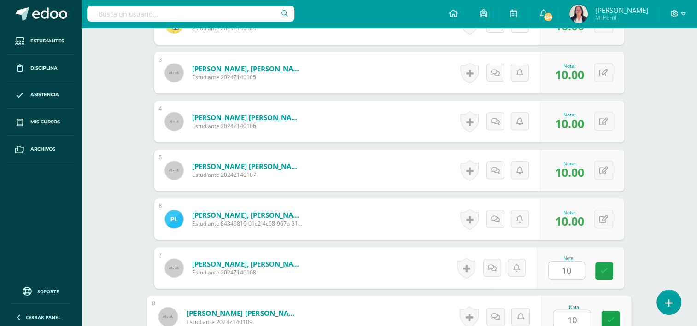
type input "10"
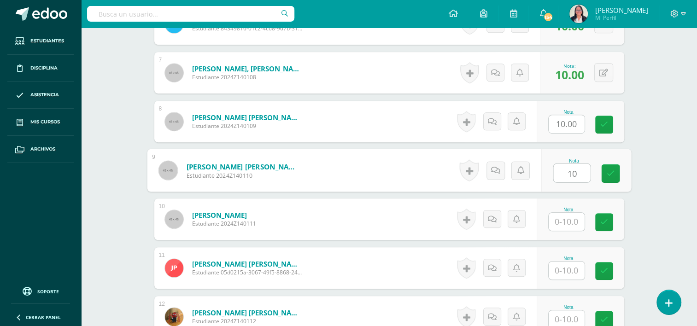
type input "10"
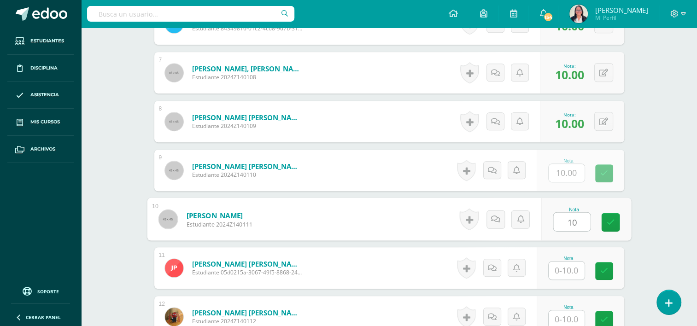
type input "10"
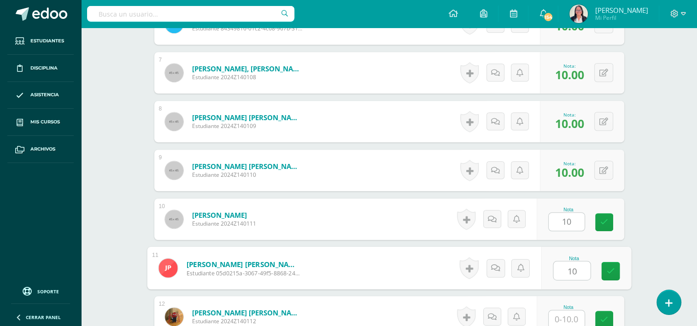
type input "10"
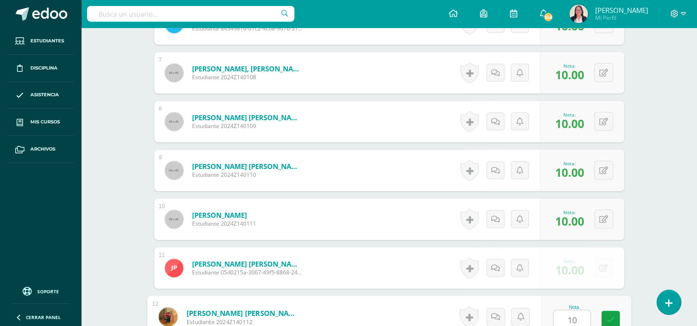
type input "10"
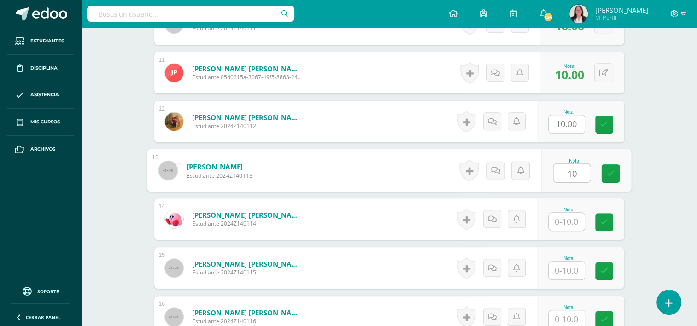
type input "10"
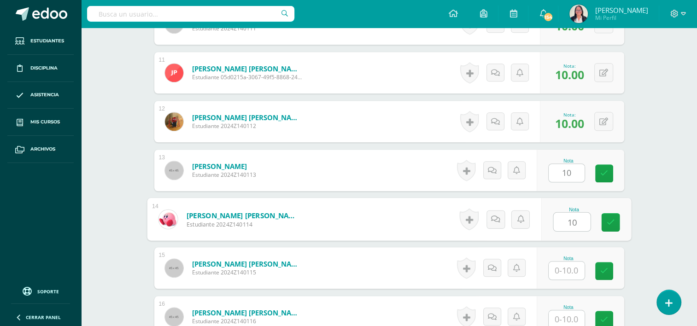
type input "10"
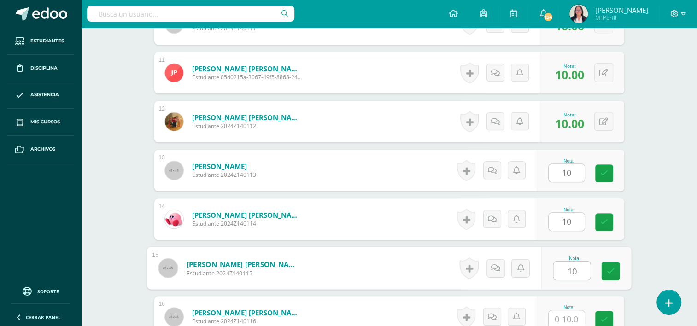
type input "10"
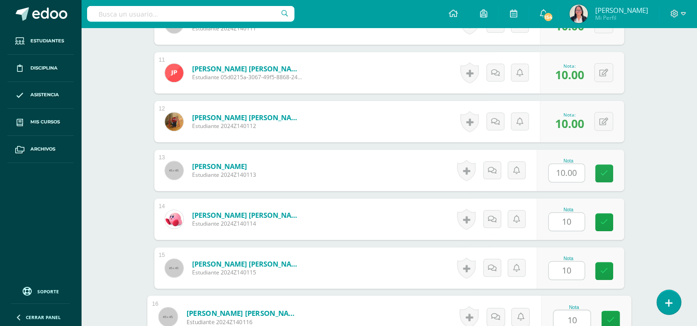
type input "10"
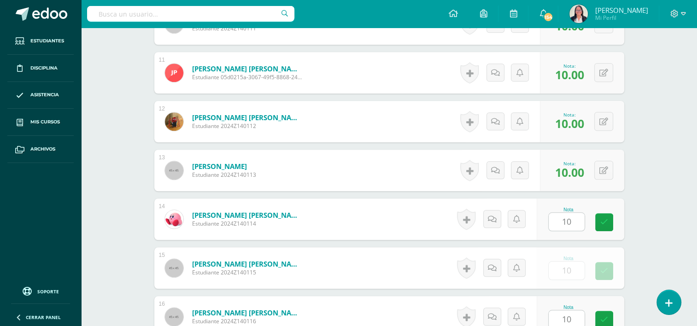
scroll to position [970, 0]
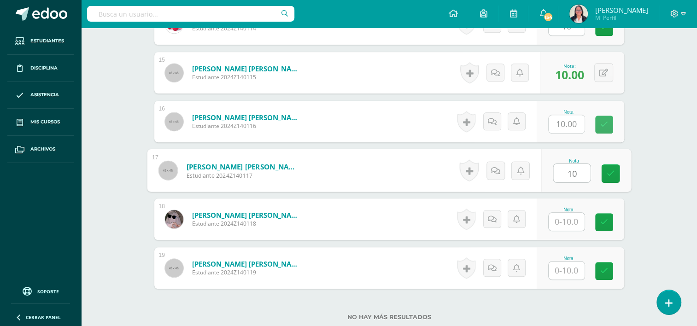
type input "10"
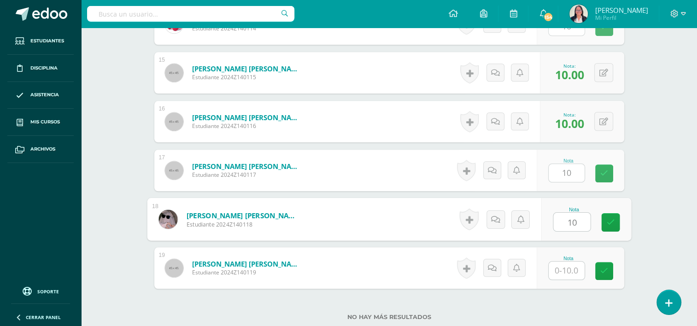
type input "10"
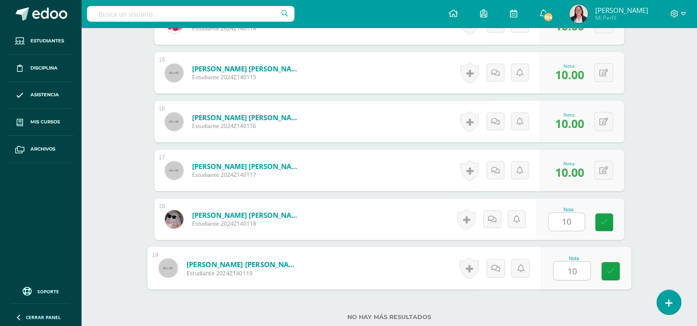
type input "10"
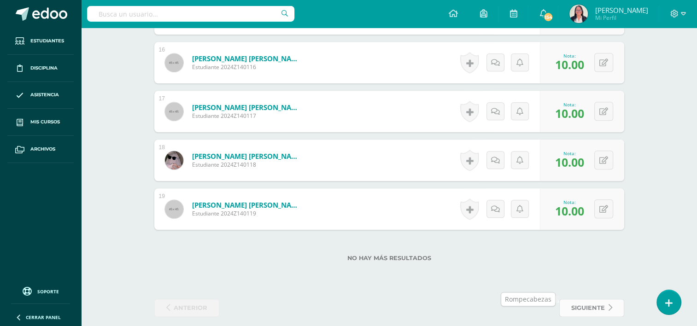
click at [598, 300] on span "siguiente" at bounding box center [588, 308] width 34 height 17
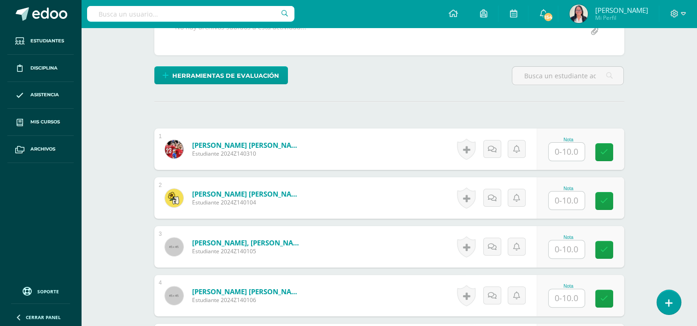
scroll to position [210, 0]
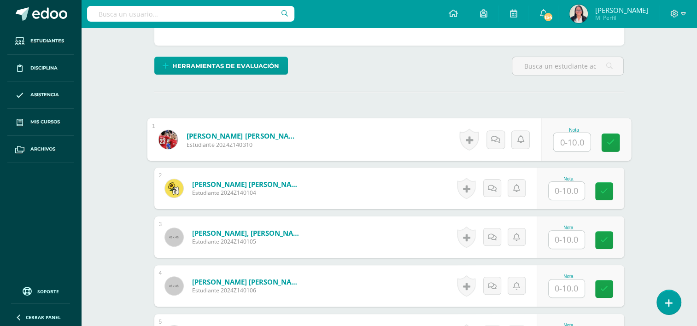
click at [561, 138] on input "text" at bounding box center [571, 142] width 37 height 18
type input "10"
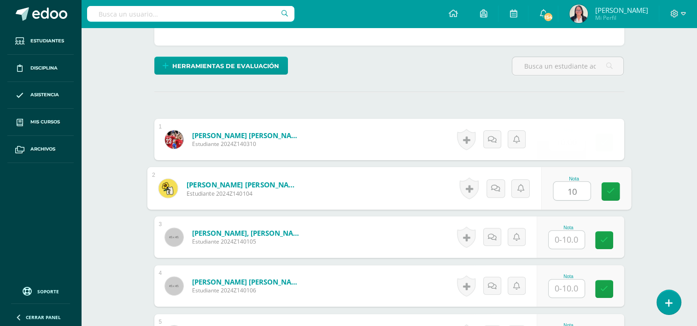
type input "10"
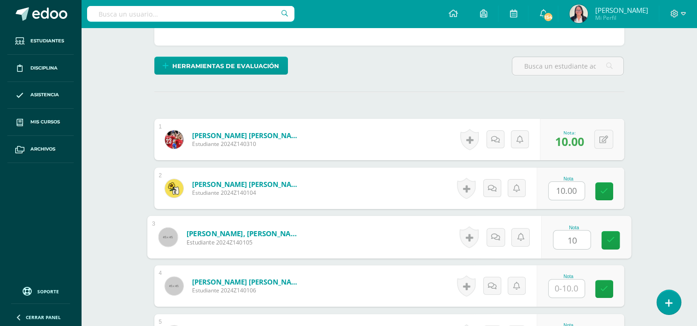
type input "10"
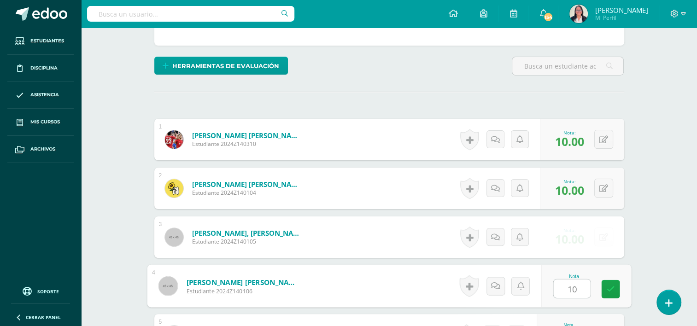
type input "10"
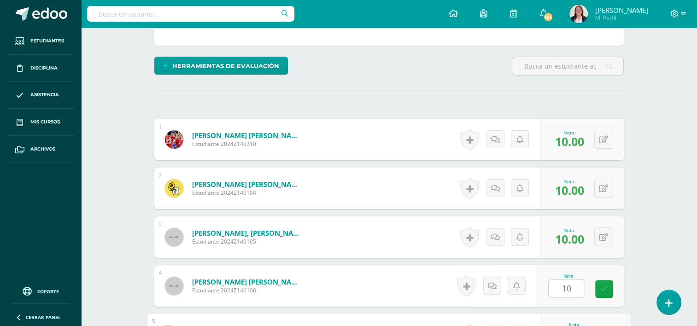
scroll to position [383, 0]
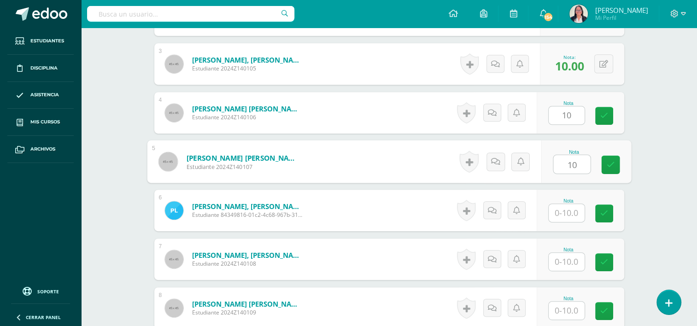
type input "10"
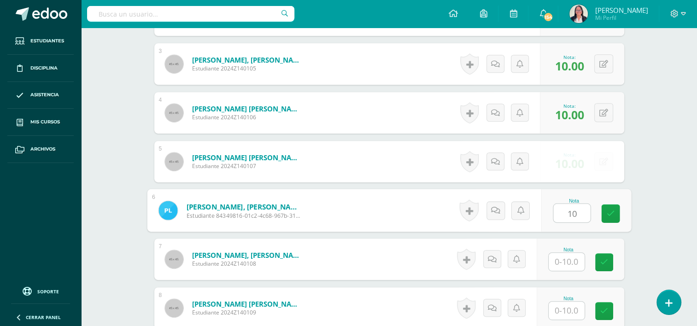
type input "10"
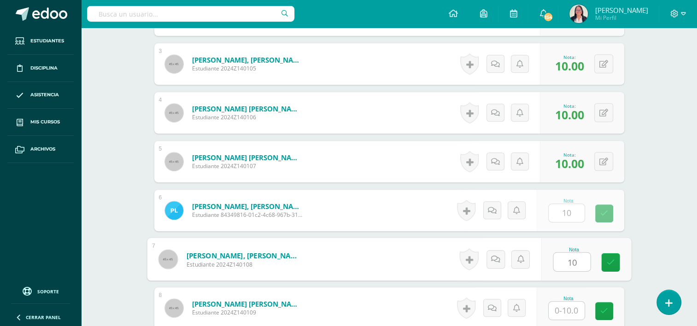
type input "10"
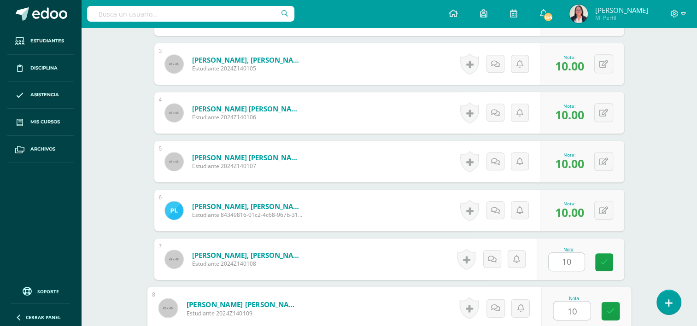
type input "10"
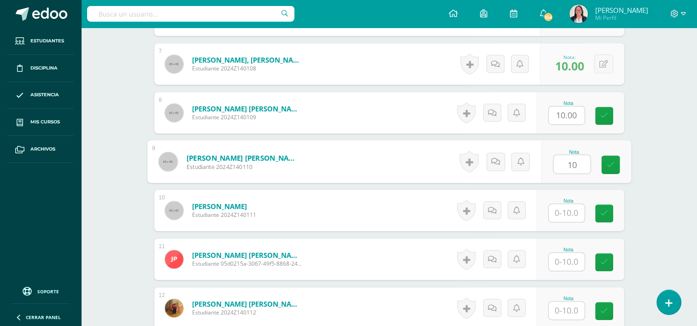
type input "10"
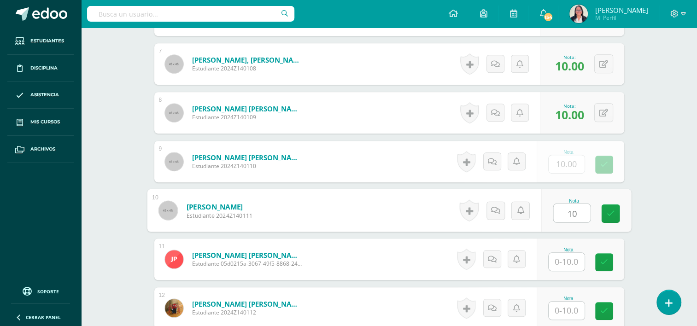
type input "10"
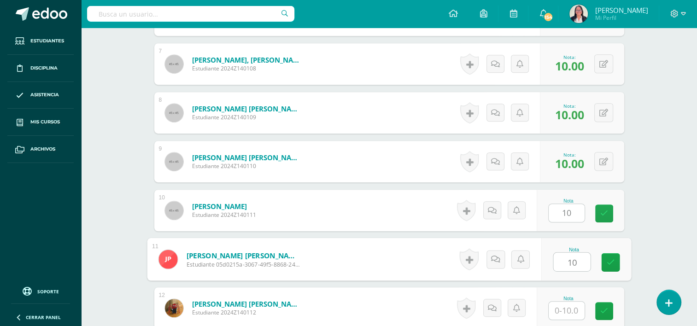
type input "10"
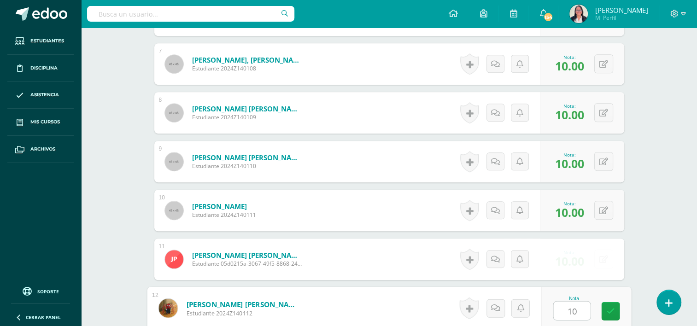
type input "10"
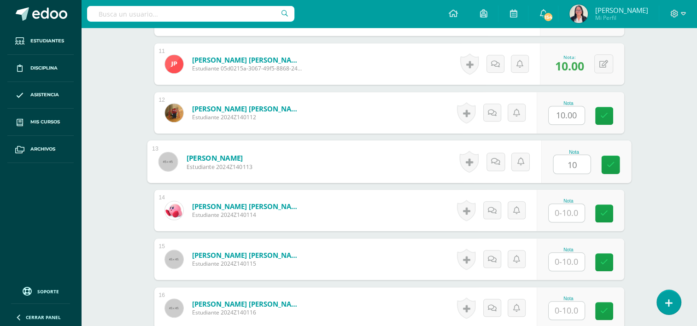
type input "10"
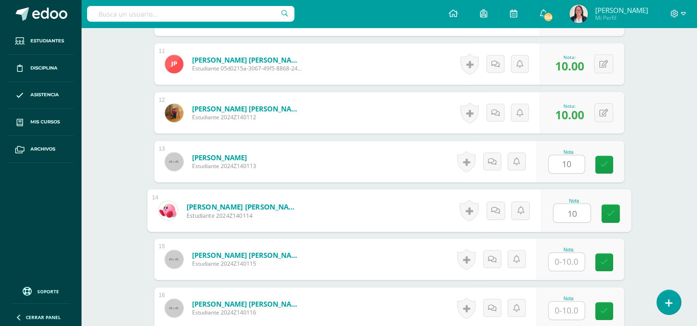
type input "10"
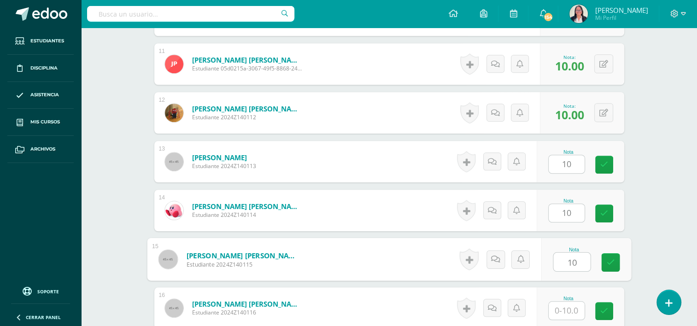
type input "10"
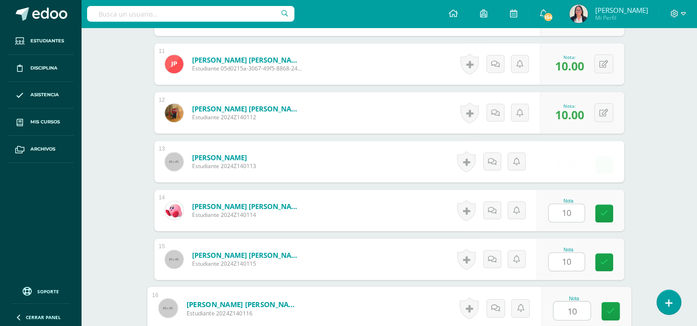
type input "10"
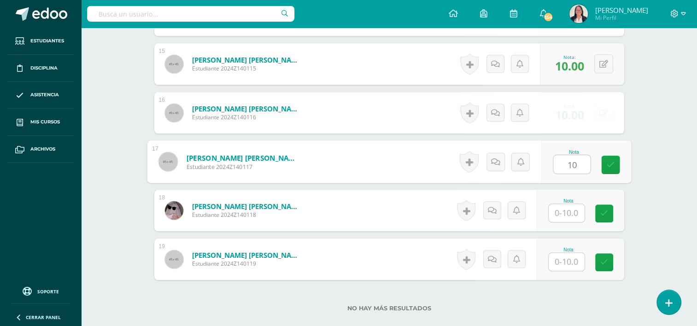
type input "10"
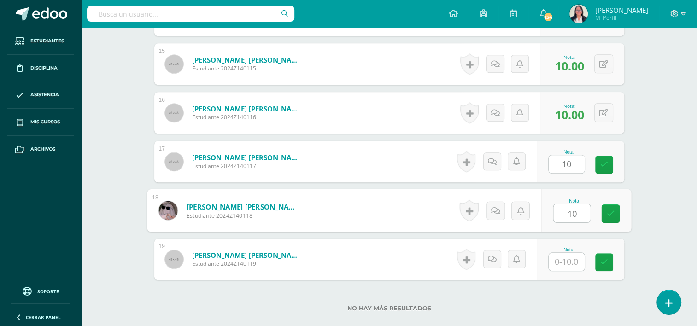
type input "10"
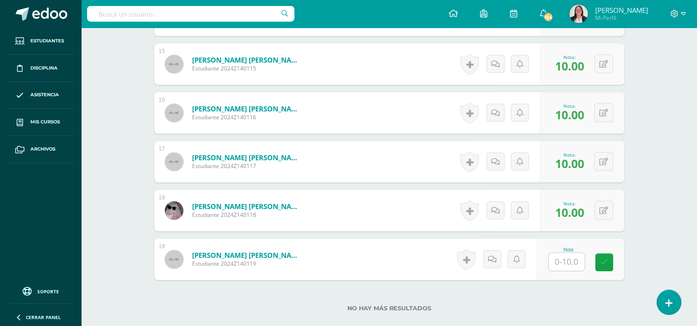
scroll to position [1029, 0]
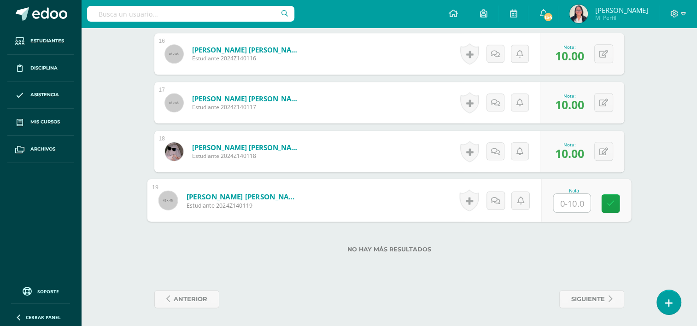
click at [565, 200] on input "text" at bounding box center [571, 203] width 37 height 18
type input "10"
click at [615, 210] on link at bounding box center [610, 203] width 18 height 18
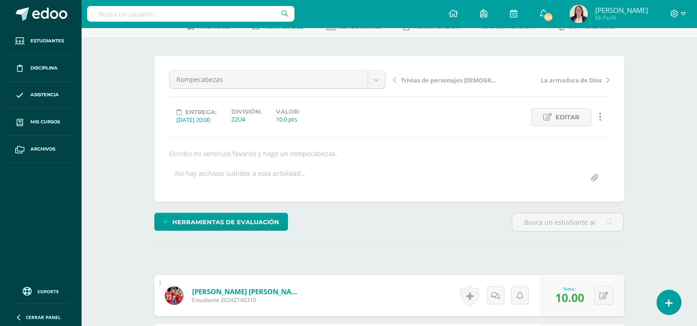
scroll to position [52, 0]
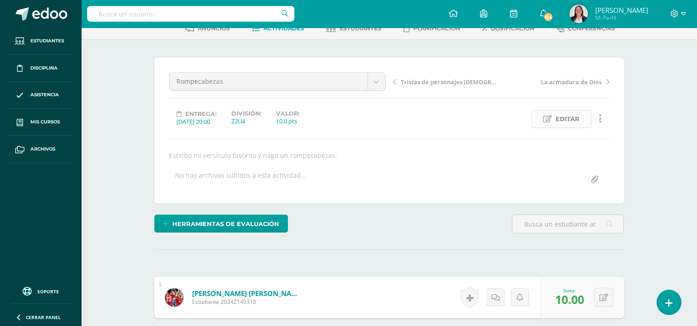
click at [564, 114] on span "Editar" at bounding box center [568, 119] width 24 height 17
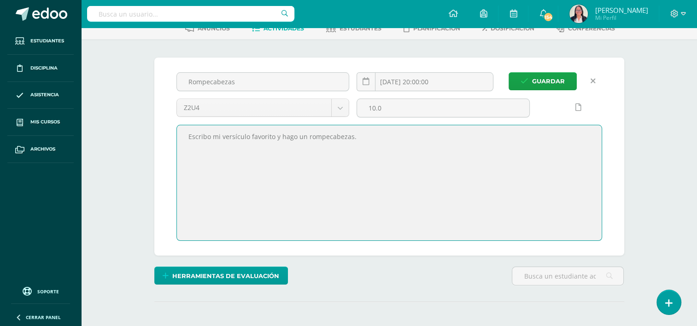
click at [371, 136] on textarea "Escribo mi versículo favorito y hago un rompecabezas." at bounding box center [389, 182] width 425 height 115
click at [278, 135] on textarea "Escribo mi versículo favorito y hago un rompecabezas." at bounding box center [389, 182] width 425 height 115
click at [347, 137] on textarea "Escribo mi versículo favorito y hago un rompecabezas." at bounding box center [389, 182] width 425 height 115
type textarea "Escribo mi versículo favorito, hago un rompecabezas y menciono el momento de mi…"
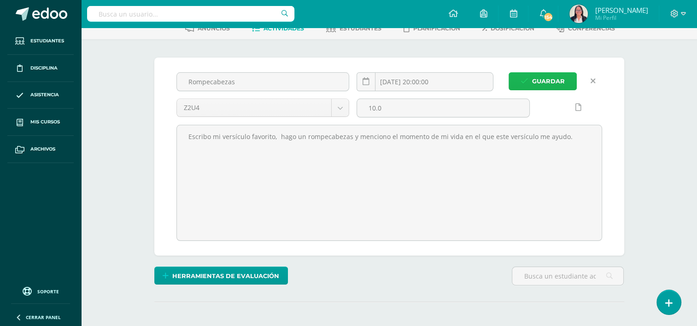
click at [560, 79] on span "Guardar" at bounding box center [548, 81] width 33 height 17
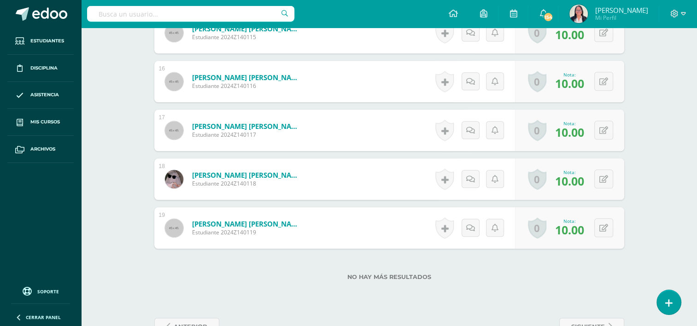
scroll to position [1029, 0]
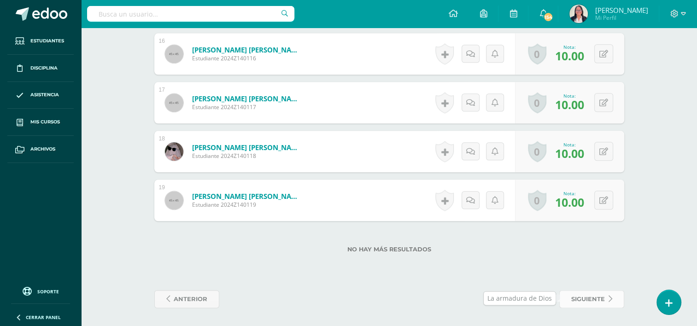
click at [581, 301] on span "siguiente" at bounding box center [588, 299] width 34 height 17
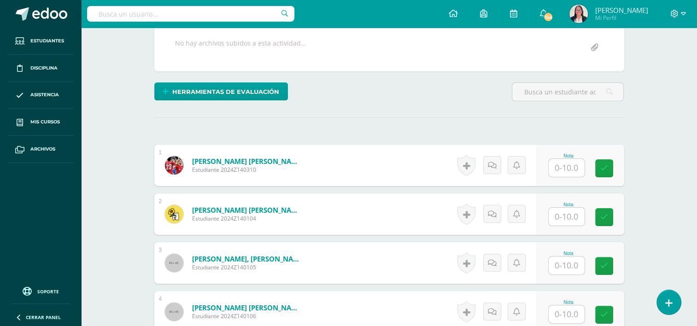
scroll to position [201, 0]
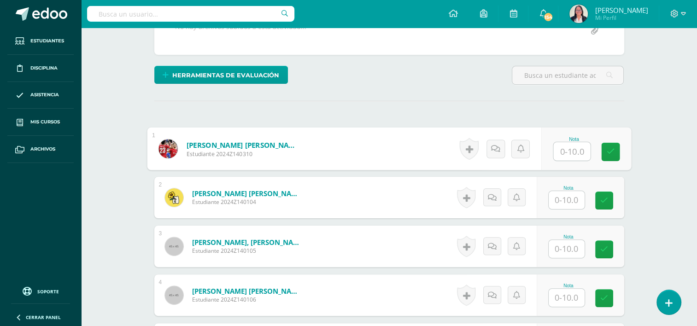
click at [578, 147] on input "text" at bounding box center [571, 151] width 37 height 18
type input "10"
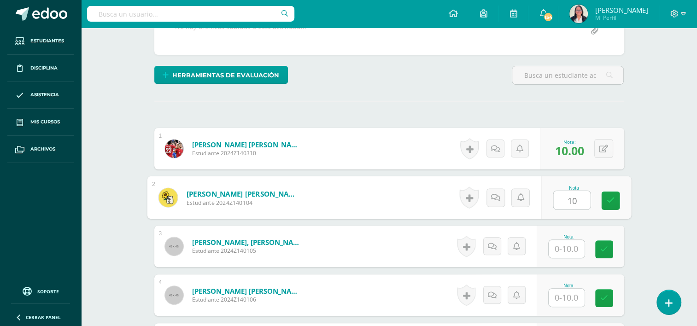
type input "10"
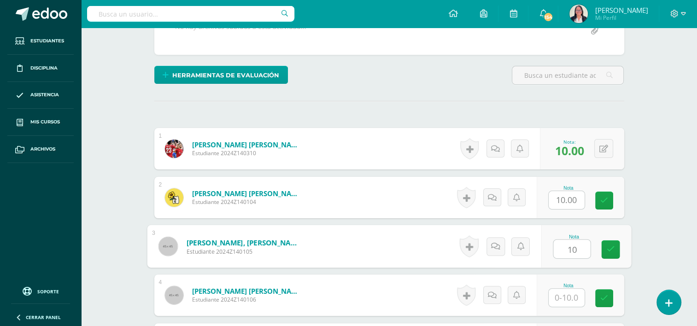
type input "10"
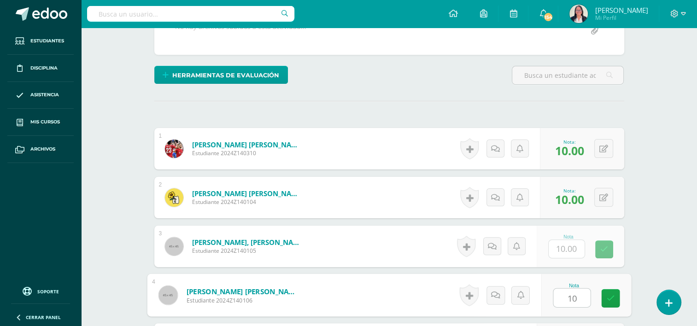
type input "10"
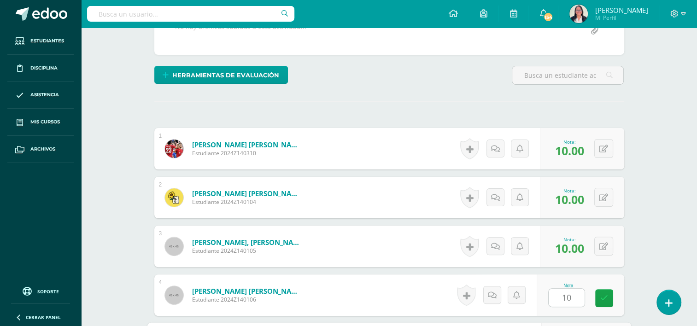
scroll to position [383, 0]
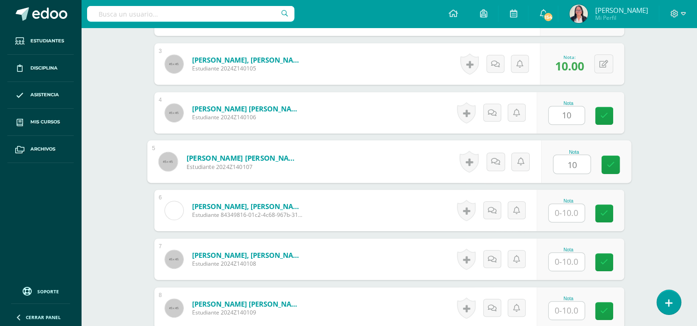
type input "10"
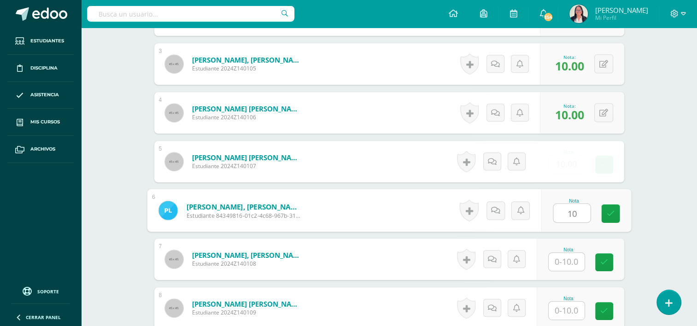
type input "10"
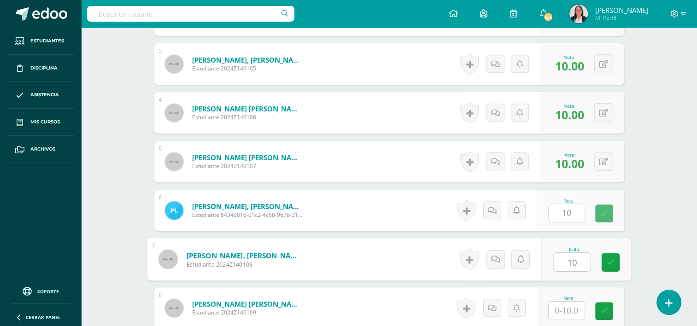
type input "10"
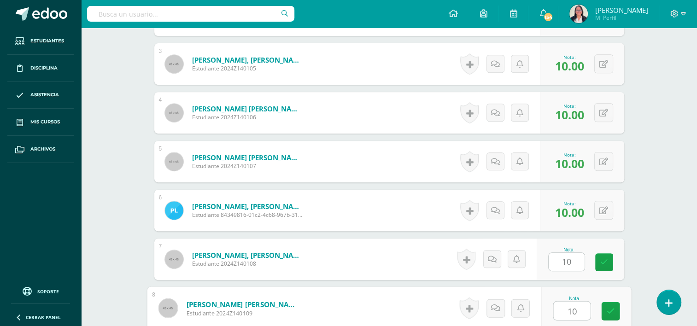
type input "10"
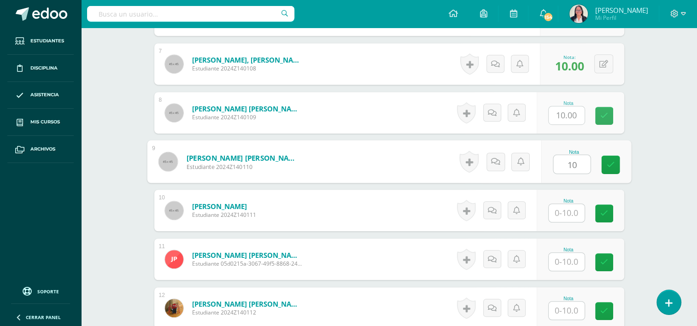
type input "10"
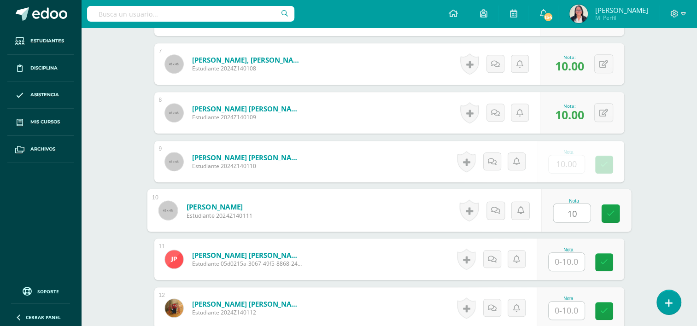
type input "10"
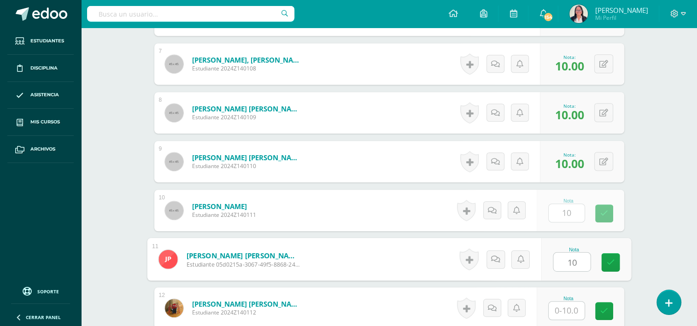
type input "10"
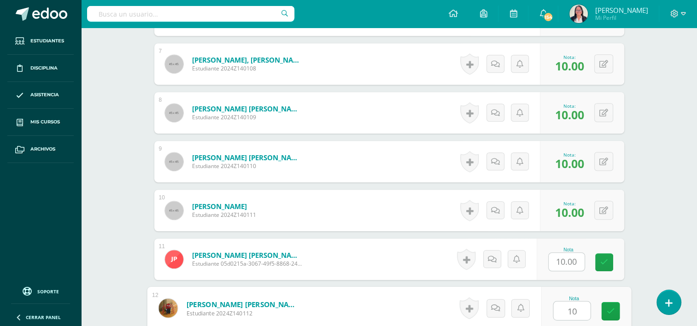
type input "10"
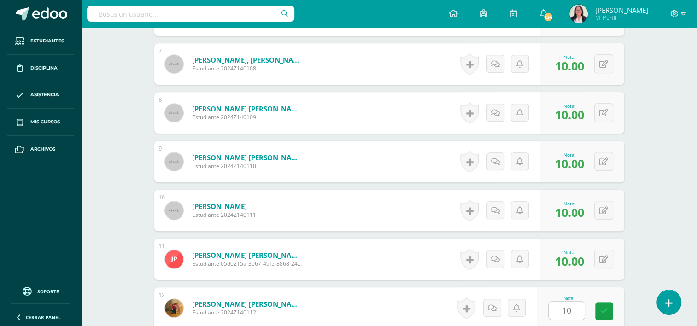
scroll to position [774, 0]
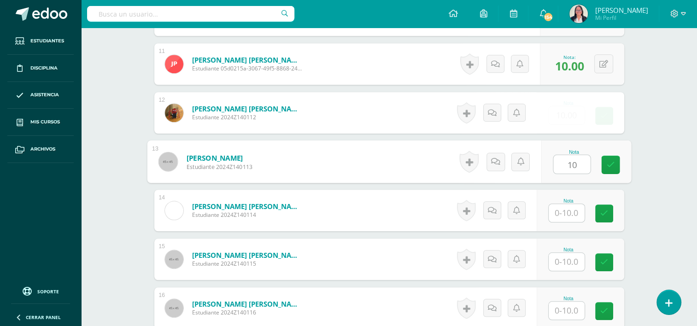
type input "10"
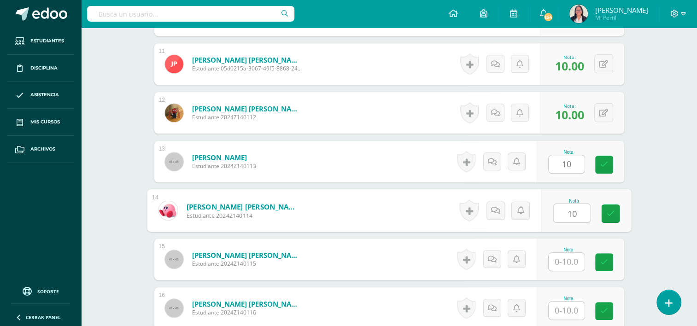
type input "10"
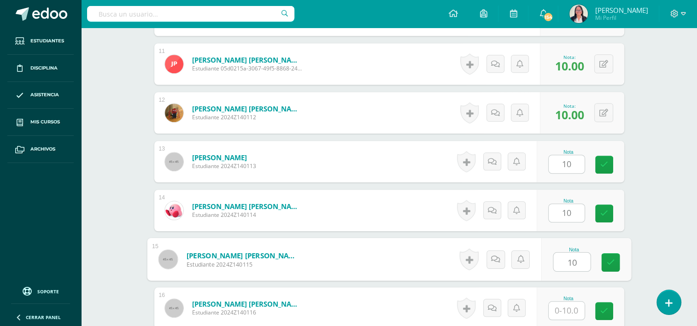
type input "10"
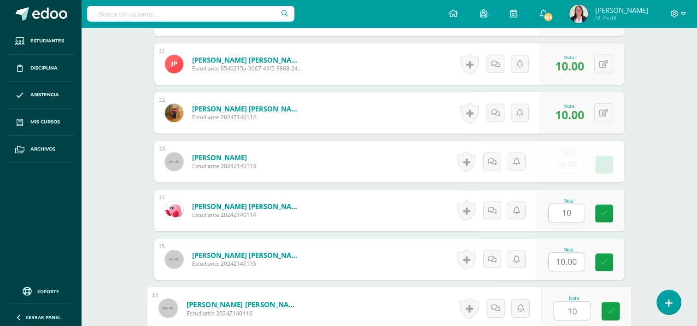
type input "10"
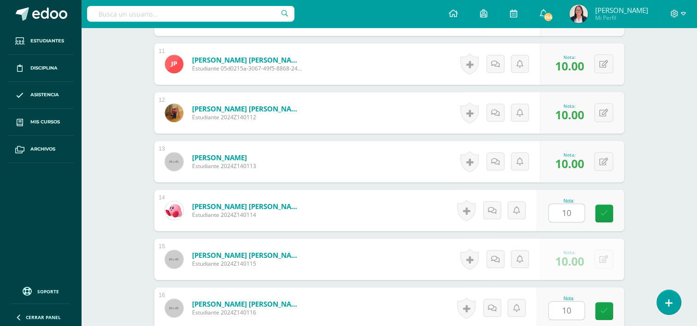
scroll to position [970, 0]
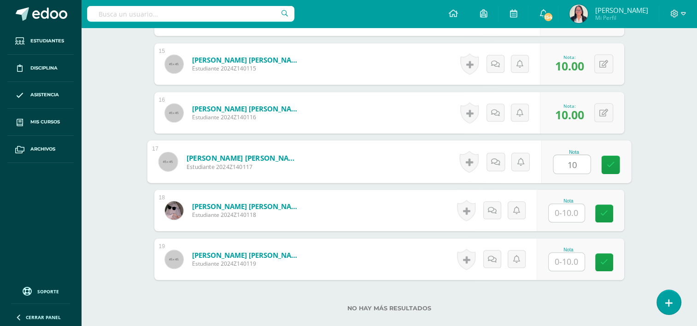
type input "10"
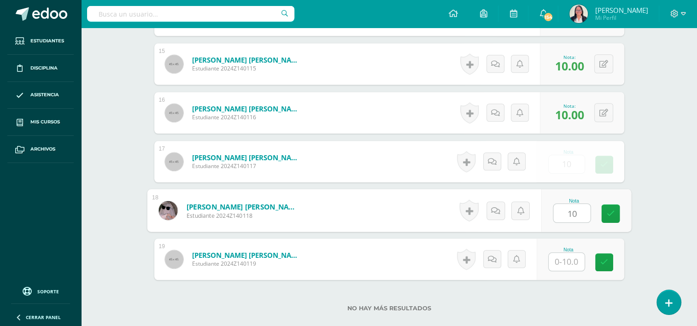
type input "10"
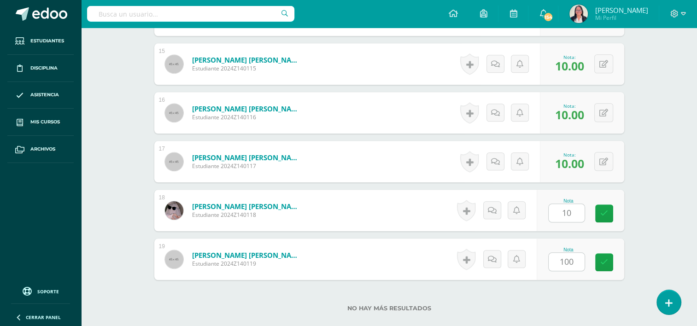
scroll to position [1029, 0]
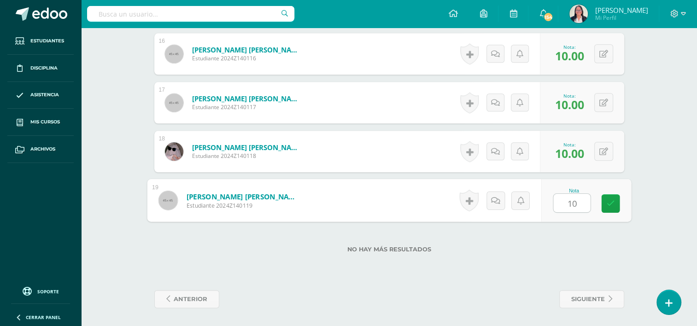
type input "1"
type input "0"
click at [607, 208] on link at bounding box center [610, 203] width 18 height 18
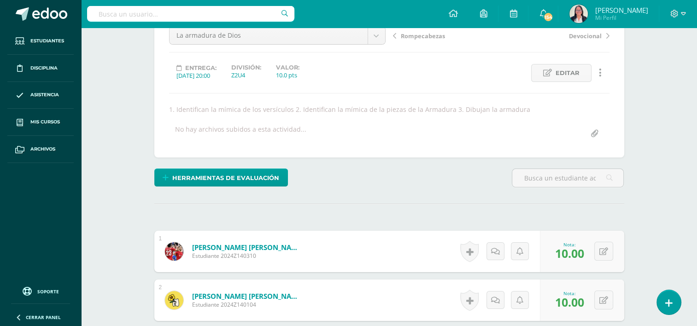
scroll to position [0, 0]
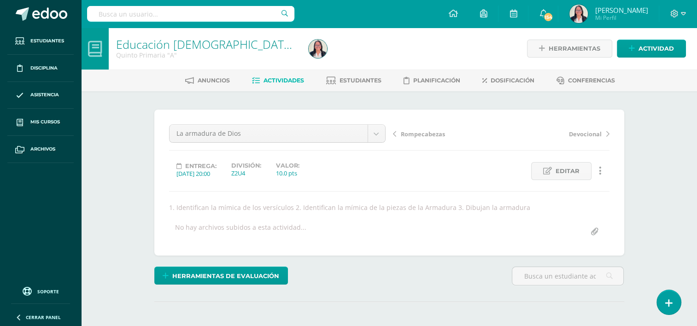
click at [285, 81] on span "Actividades" at bounding box center [284, 80] width 41 height 7
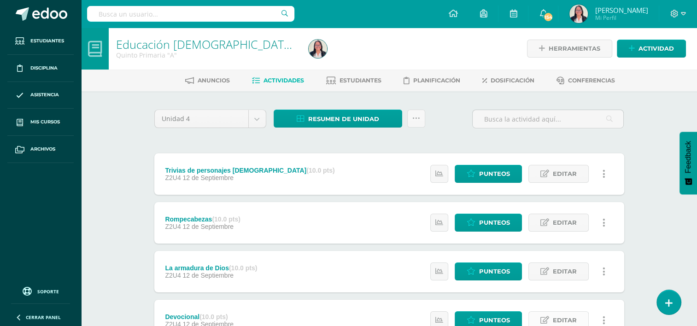
click at [565, 319] on span "Editar" at bounding box center [565, 320] width 24 height 17
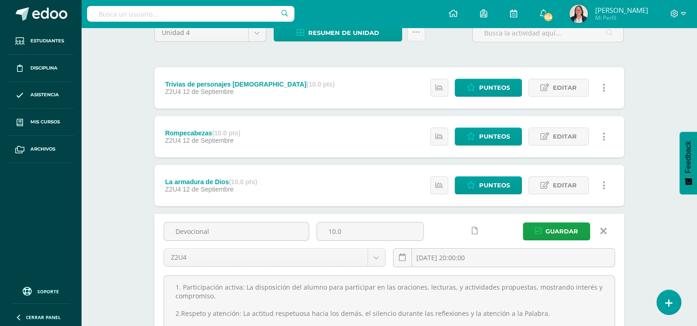
scroll to position [102, 0]
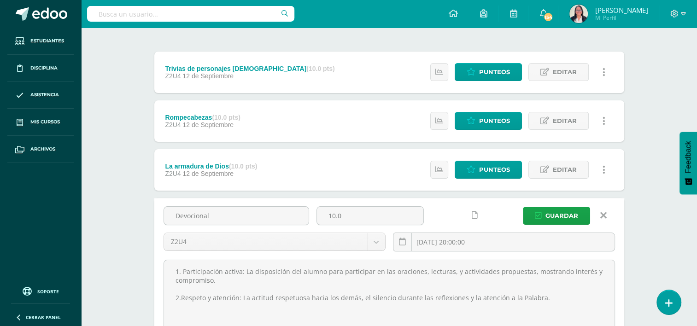
click at [603, 213] on icon at bounding box center [604, 216] width 6 height 10
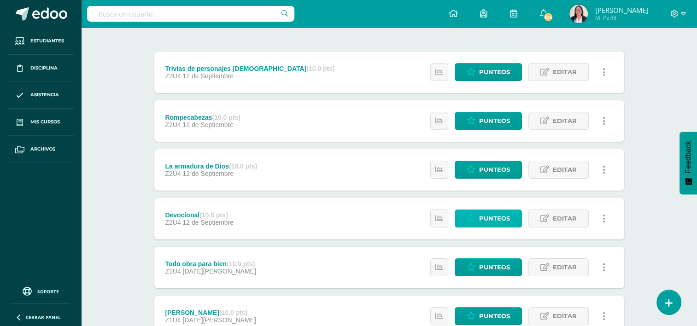
click at [495, 222] on span "Punteos" at bounding box center [494, 218] width 31 height 17
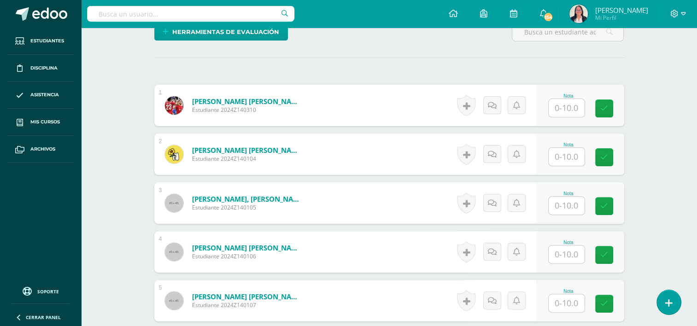
scroll to position [253, 0]
click at [566, 107] on input "text" at bounding box center [567, 108] width 36 height 18
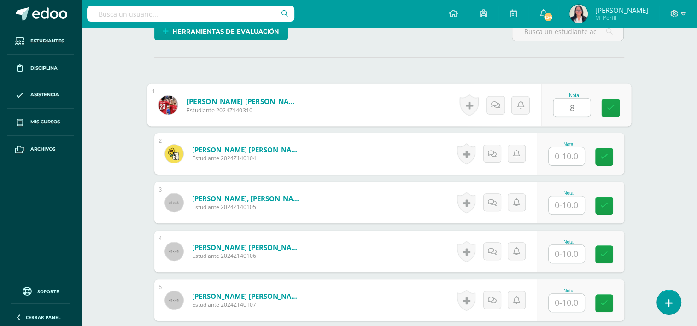
type input "8"
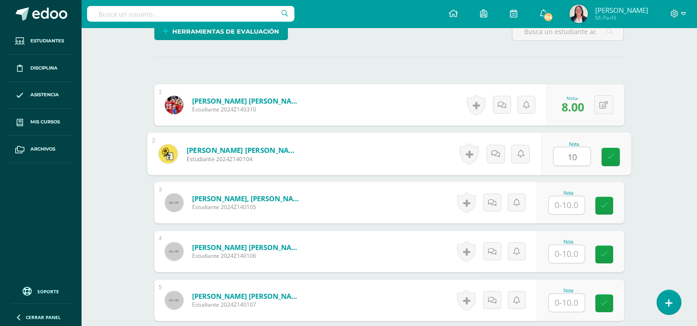
type input "10"
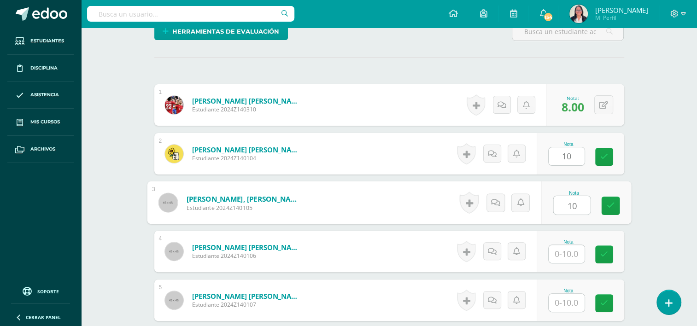
type input "10"
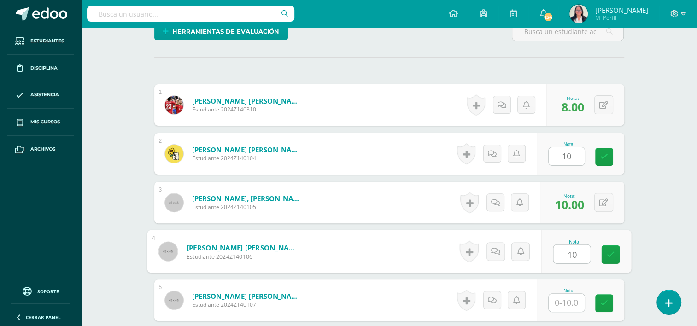
type input "10"
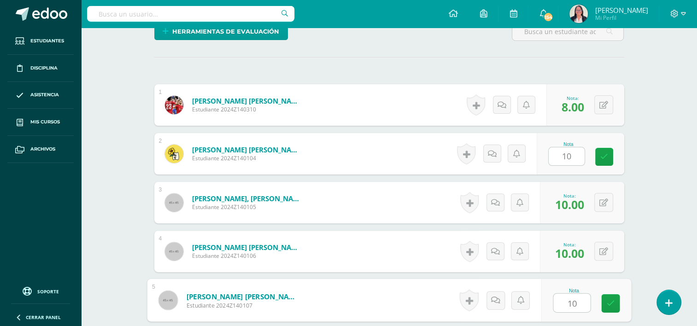
type input "10"
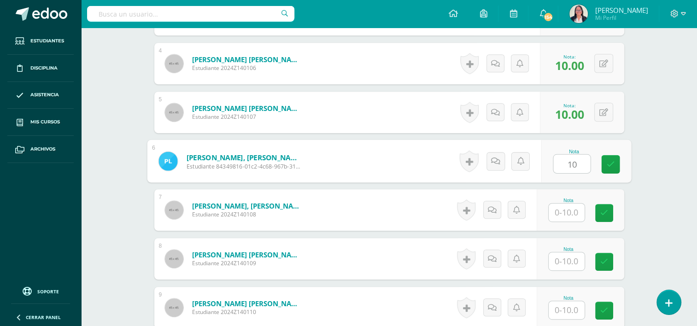
type input "10"
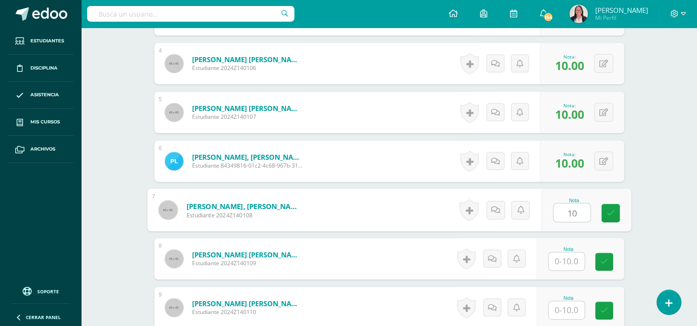
type input "10"
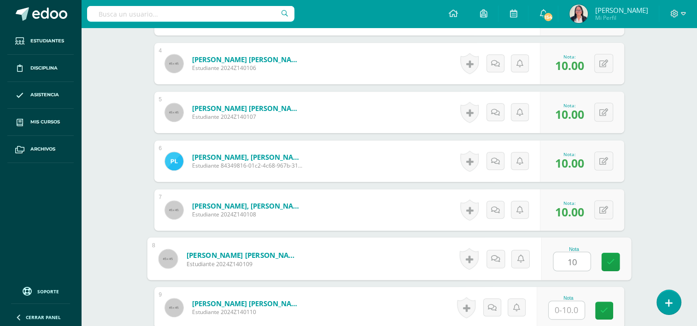
type input "10"
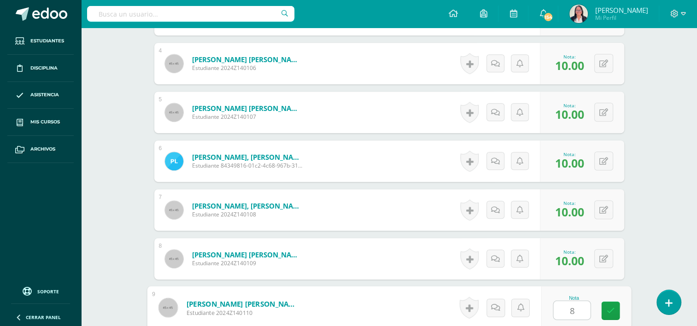
type input "8"
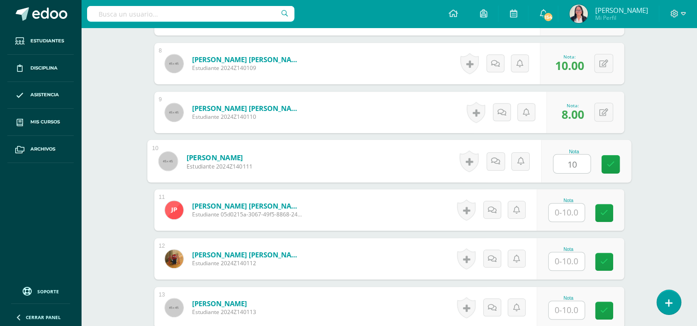
type input "10"
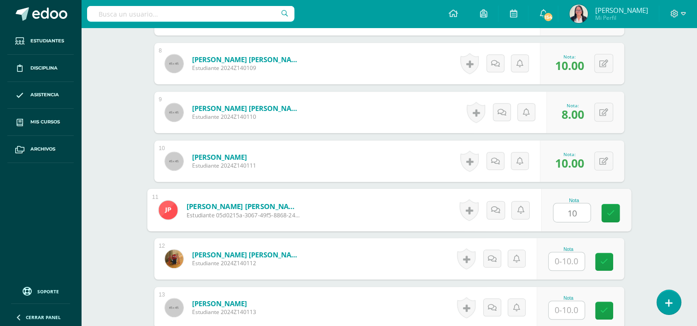
type input "10"
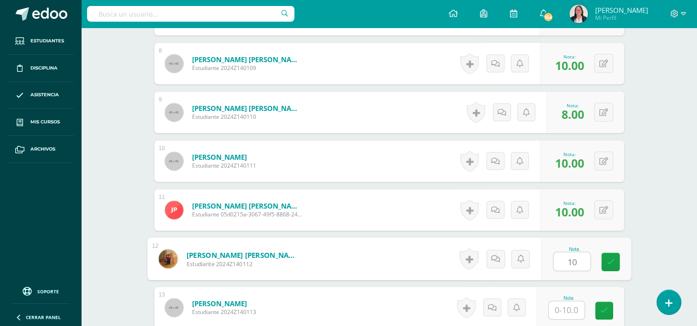
type input "10"
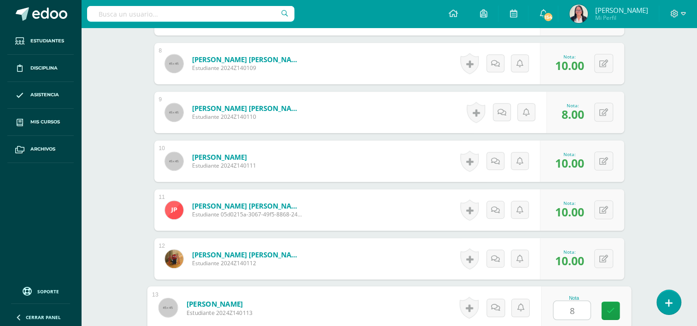
scroll to position [832, 0]
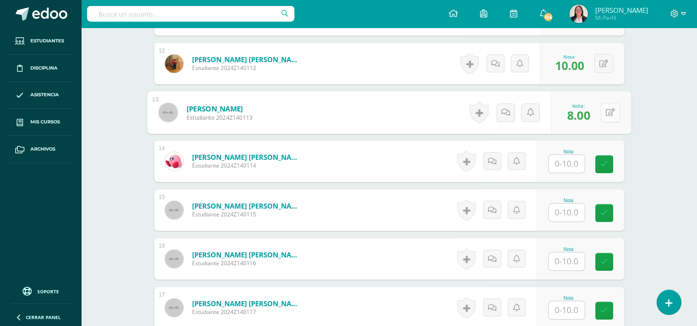
click at [608, 112] on button at bounding box center [610, 112] width 19 height 19
type input "10"
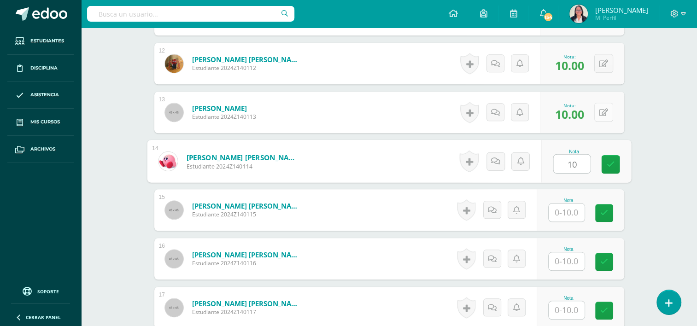
type input "10"
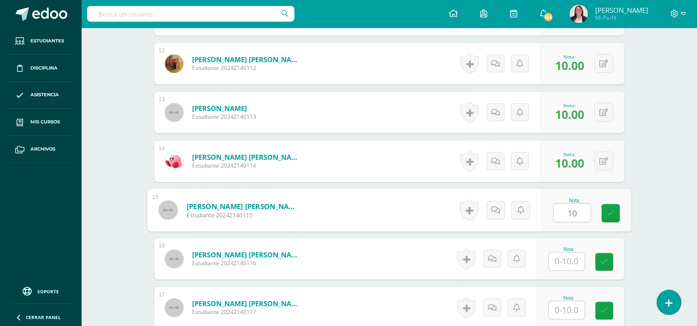
type input "1"
type input "8"
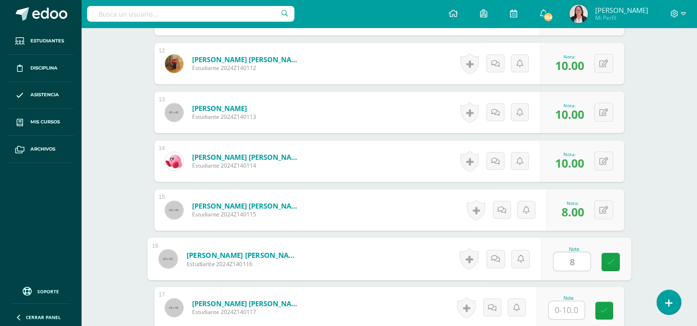
type input "8"
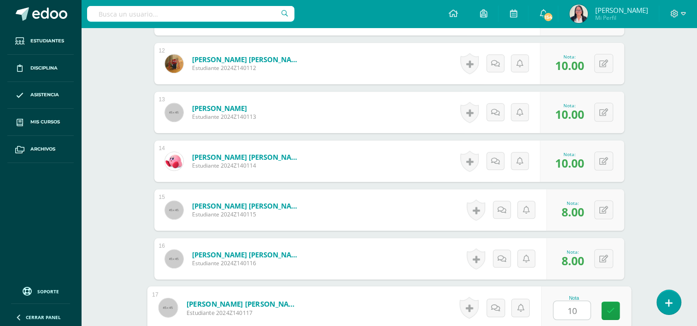
type input "10"
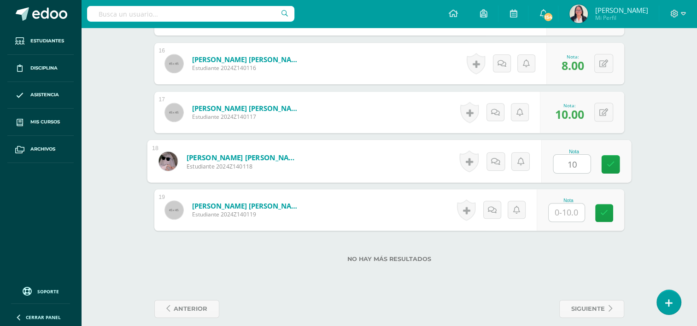
type input "10"
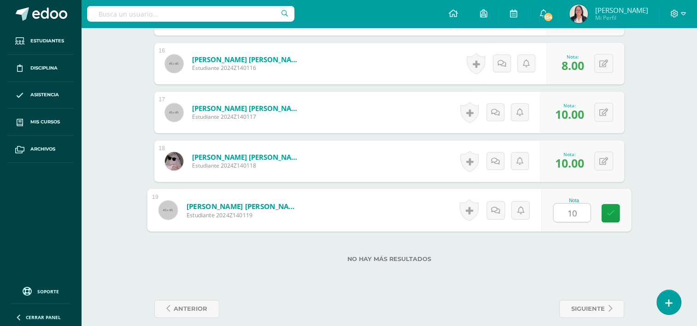
type input "10"
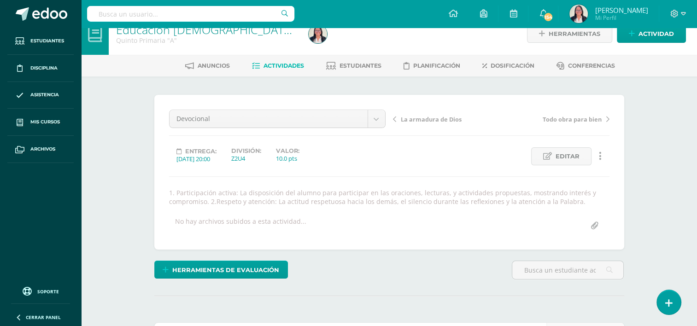
scroll to position [0, 0]
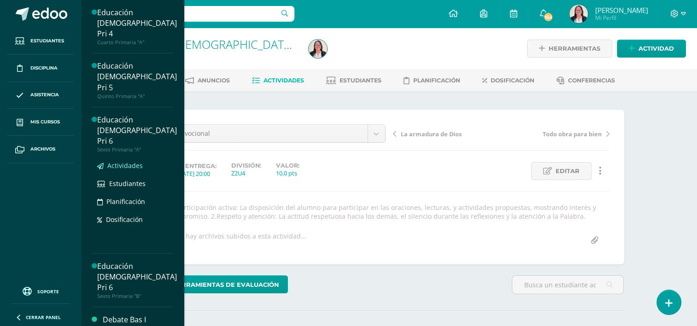
click at [130, 161] on span "Actividades" at bounding box center [124, 165] width 35 height 9
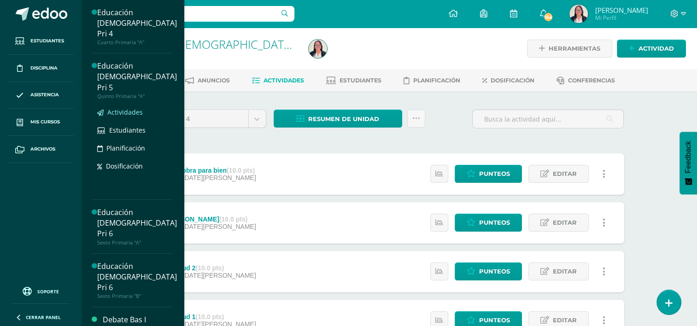
click at [120, 108] on span "Actividades" at bounding box center [124, 112] width 35 height 9
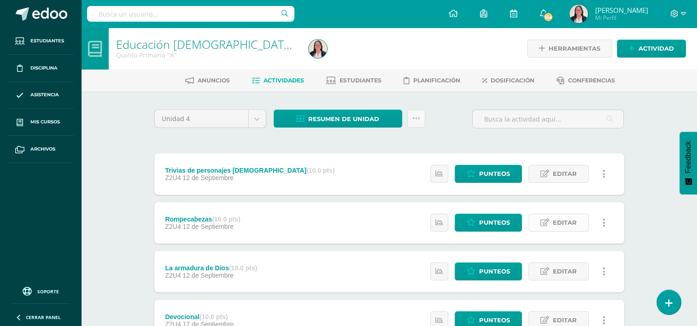
click at [560, 220] on span "Editar" at bounding box center [565, 222] width 24 height 17
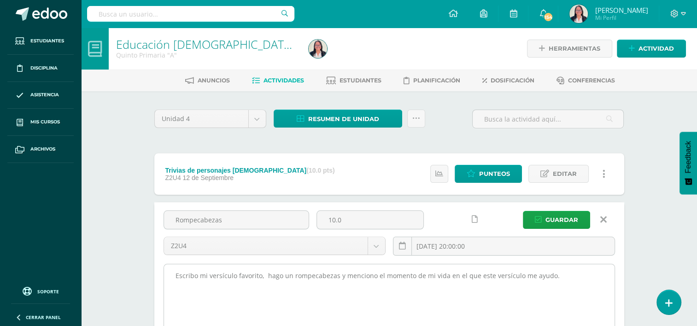
drag, startPoint x: 173, startPoint y: 273, endPoint x: 555, endPoint y: 307, distance: 383.1
click at [555, 307] on textarea "Escribo mi versículo favorito, hago un rompecabezas y menciono el momento de mi…" at bounding box center [389, 315] width 451 height 101
click at [312, 273] on textarea "Escribo mi versículo favorito, hago un rompecabezas y menciono el momento de mi…" at bounding box center [389, 315] width 451 height 101
paste textarea "Escribo mi versículo favorito en una hoja del color que escoja, hago un rompeca…"
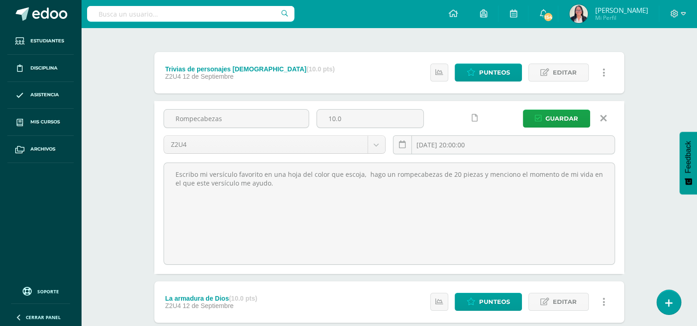
scroll to position [99, 0]
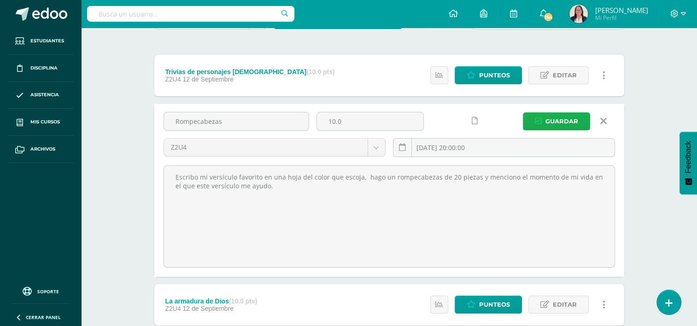
type textarea "Escribo mi versículo favorito en una hoja del color que escoja, hago un rompeca…"
click at [543, 123] on button "Guardar" at bounding box center [556, 121] width 67 height 18
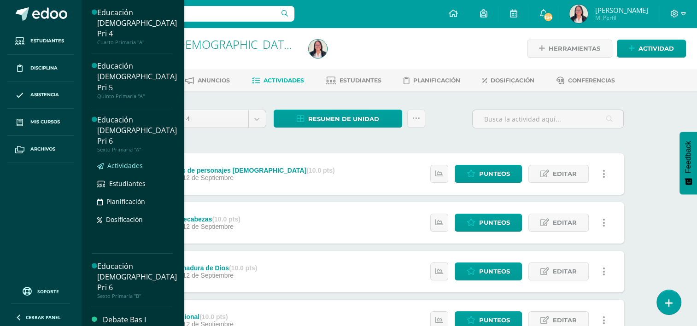
click at [128, 161] on span "Actividades" at bounding box center [124, 165] width 35 height 9
